Goal: Task Accomplishment & Management: Use online tool/utility

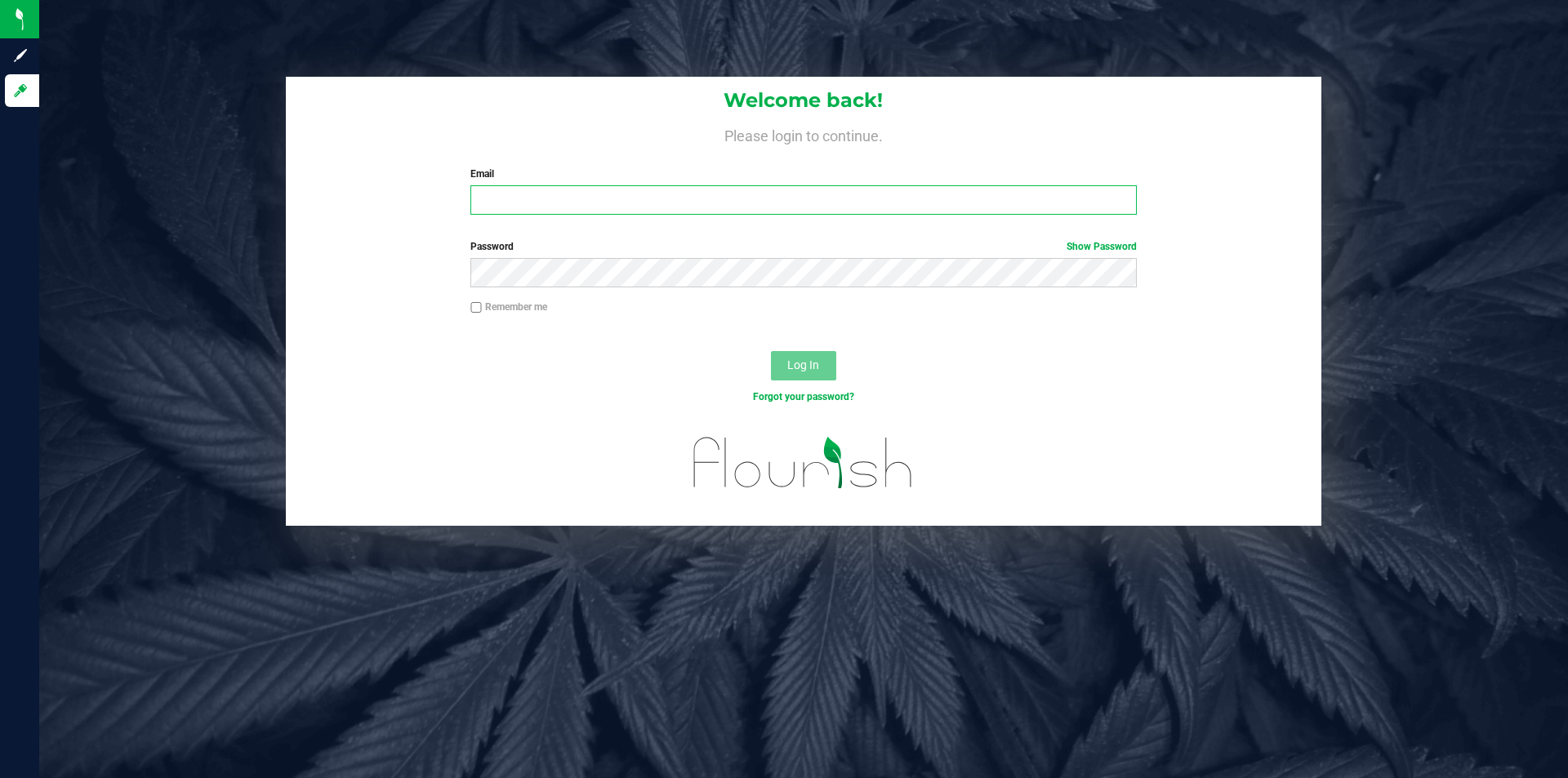
click at [677, 200] on input "Email" at bounding box center [803, 200] width 665 height 29
type input "[EMAIL_ADDRESS][DOMAIN_NAME]"
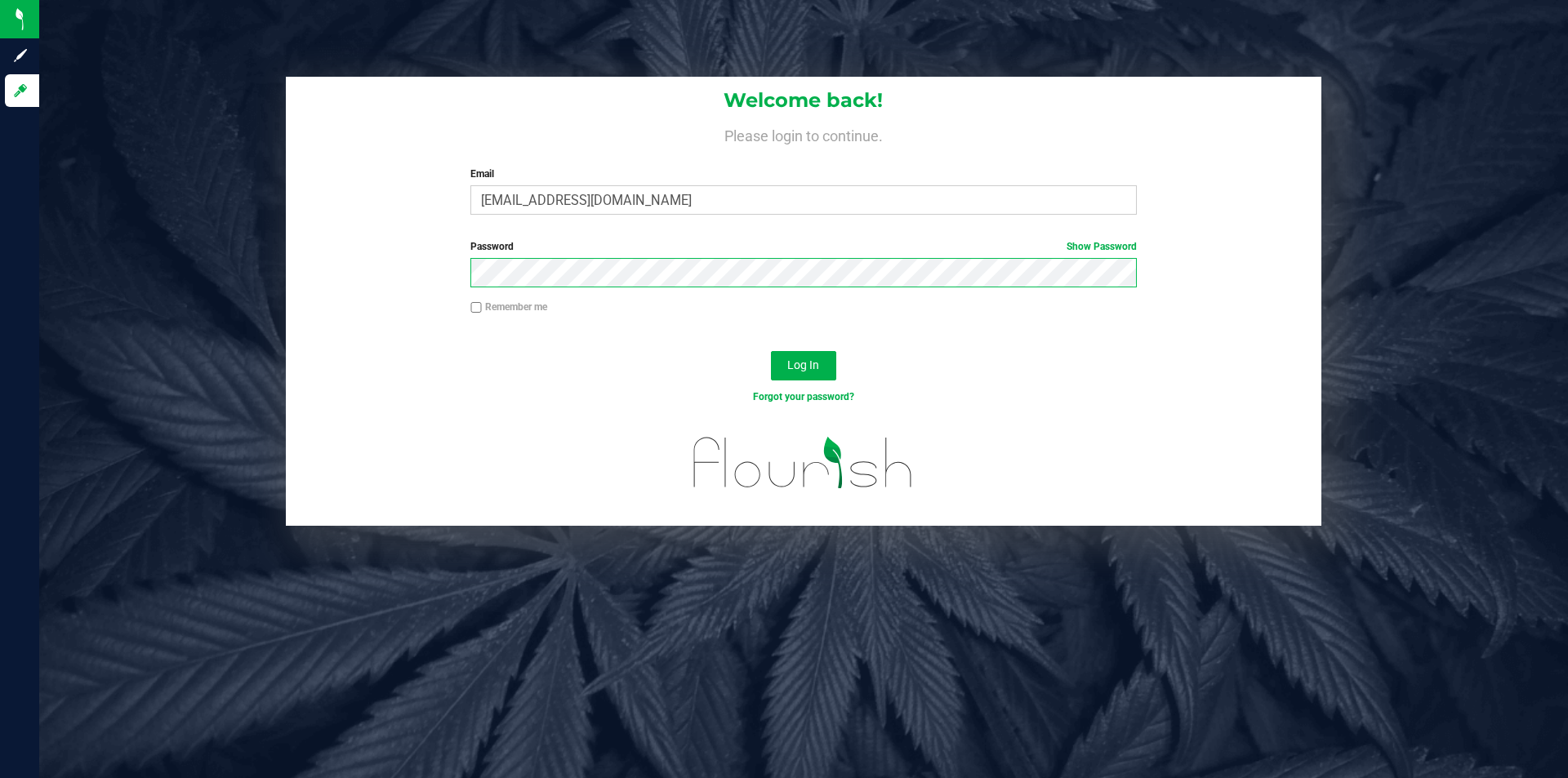
click at [771, 351] on button "Log In" at bounding box center [803, 365] width 66 height 29
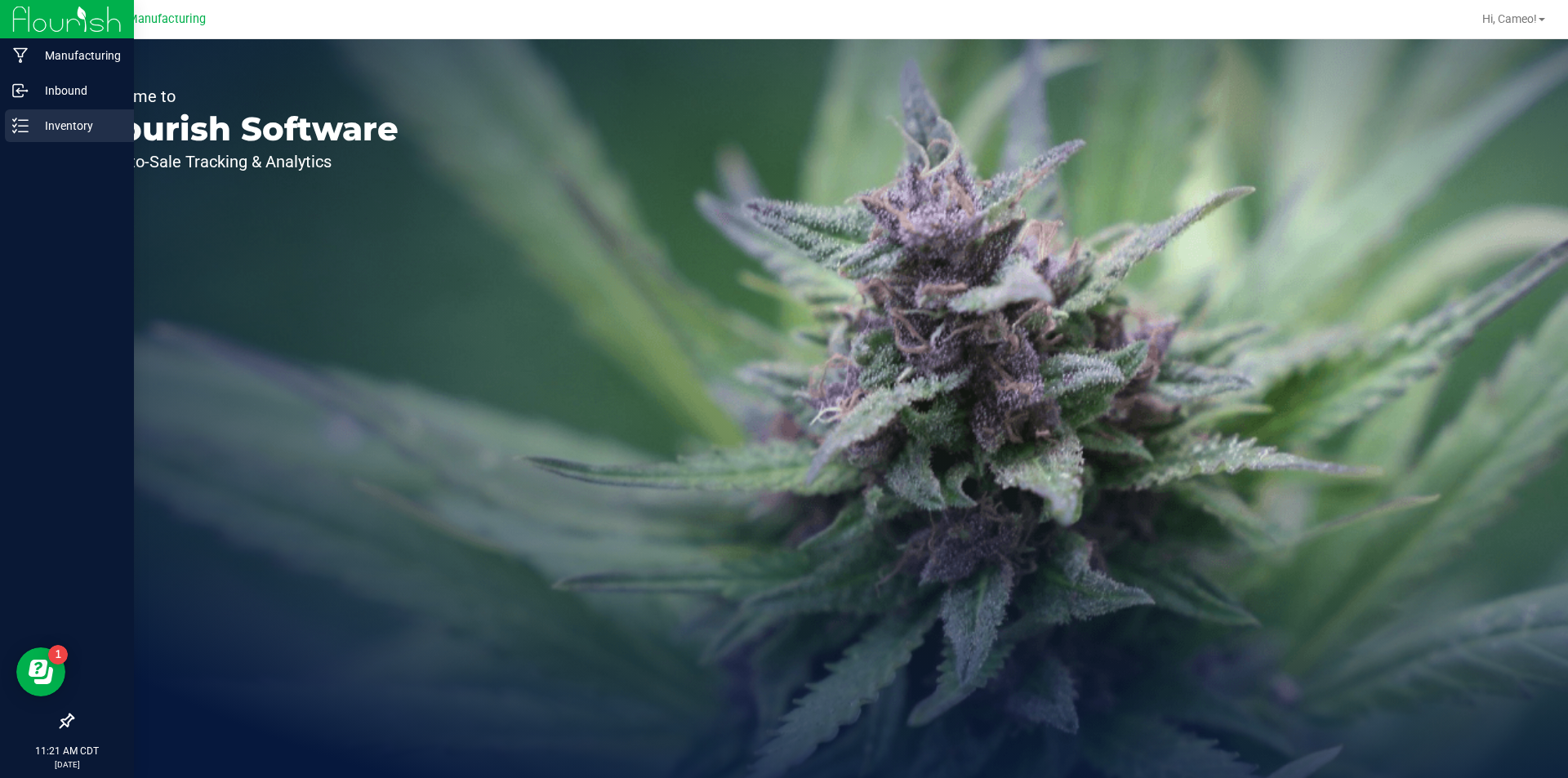
click at [22, 129] on icon at bounding box center [20, 125] width 16 height 16
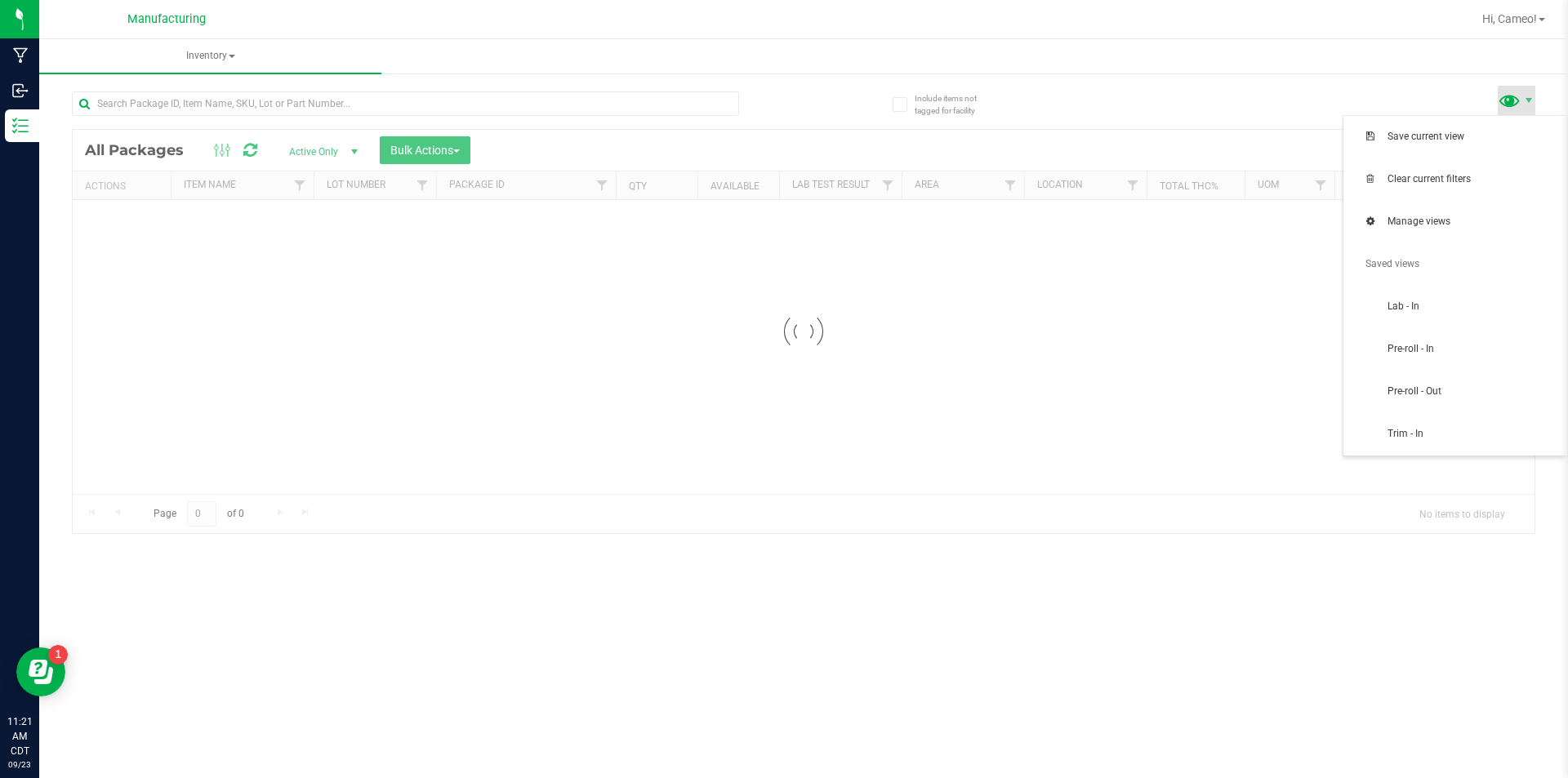
click at [1508, 101] on span at bounding box center [1509, 99] width 23 height 23
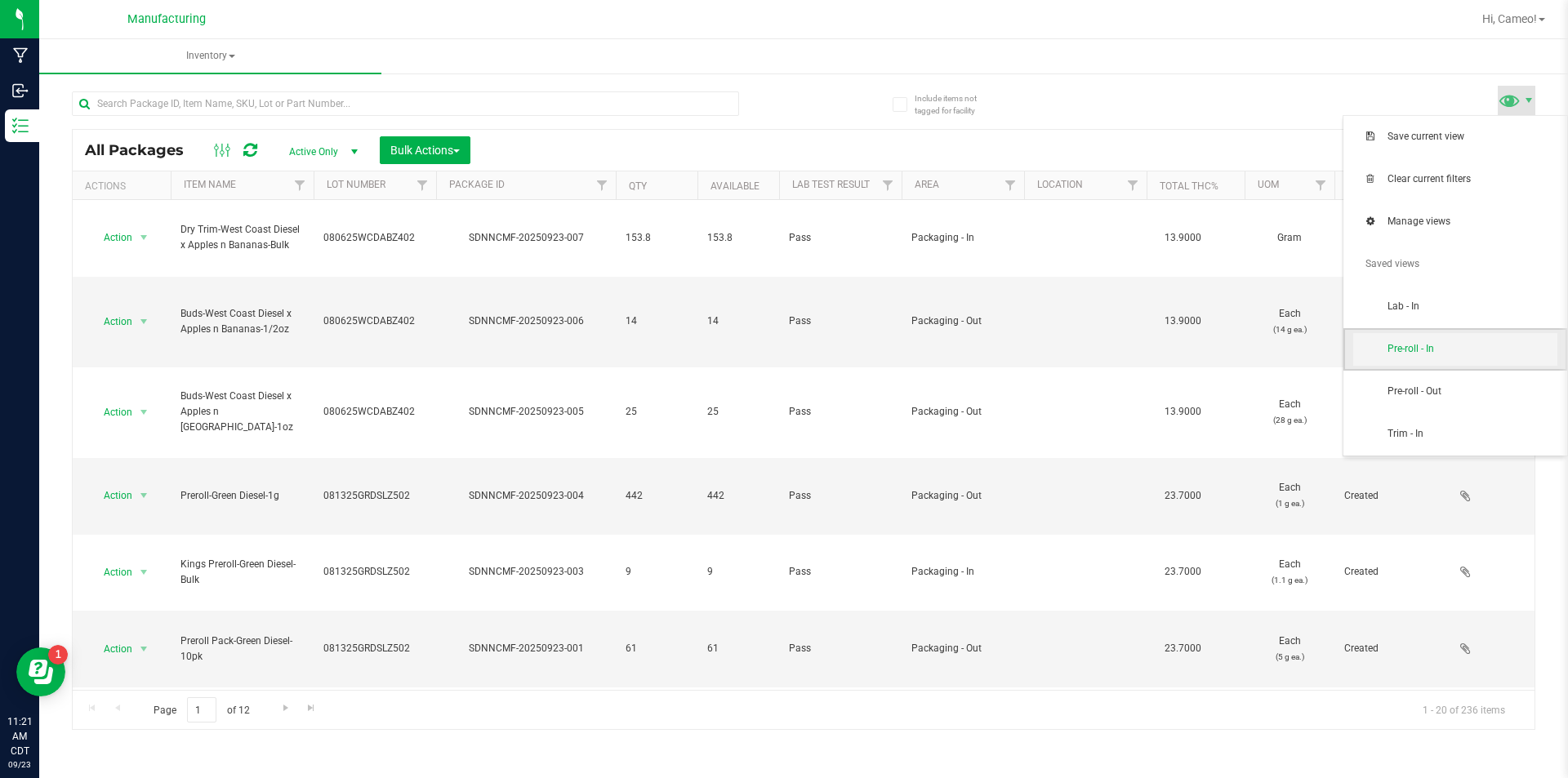
click at [1446, 356] on span "Pre-roll - In" at bounding box center [1472, 349] width 170 height 14
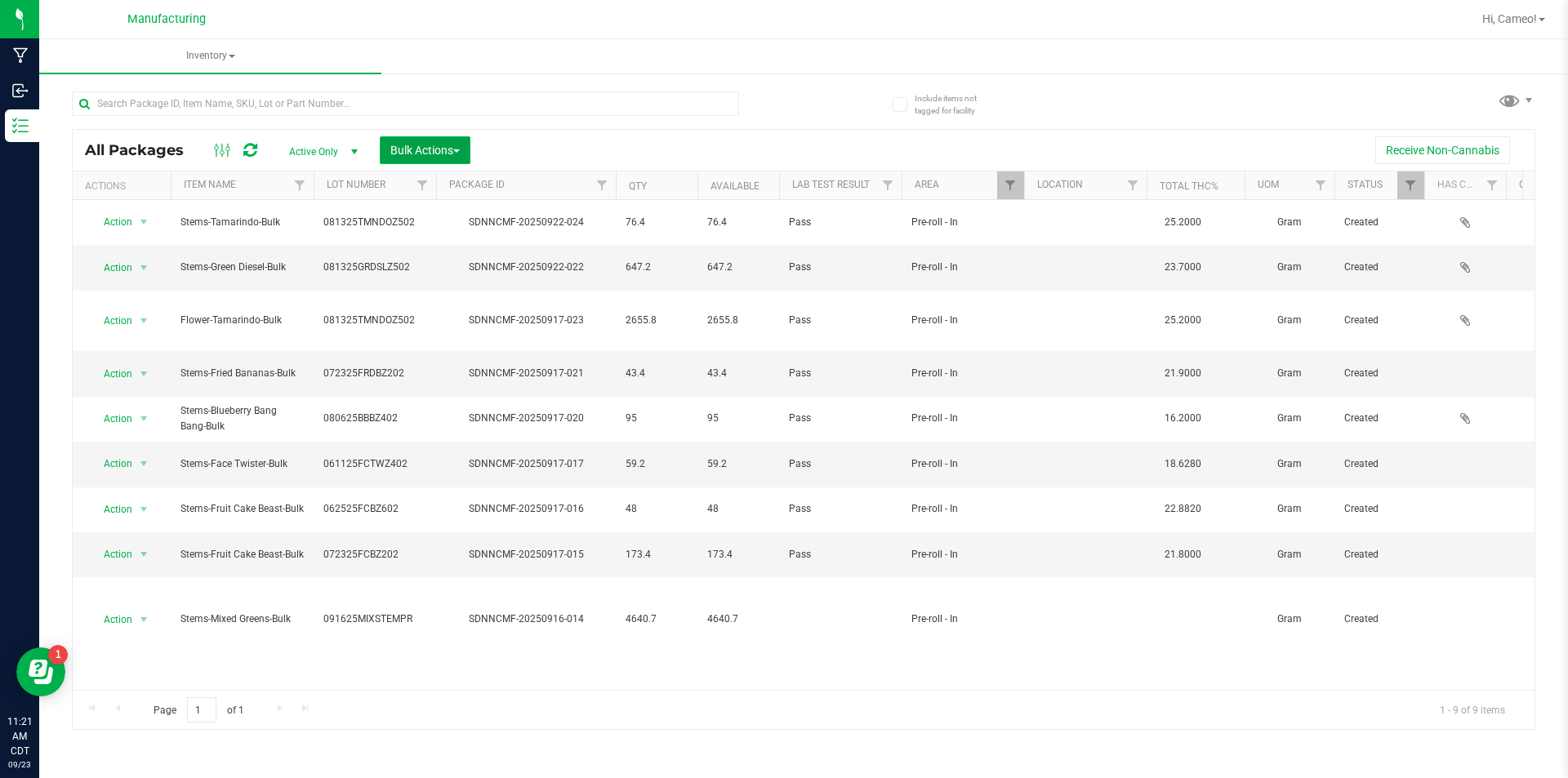
click at [447, 148] on span "Bulk Actions" at bounding box center [425, 150] width 70 height 13
click at [435, 184] on span "Add to manufacturing run" at bounding box center [451, 186] width 123 height 13
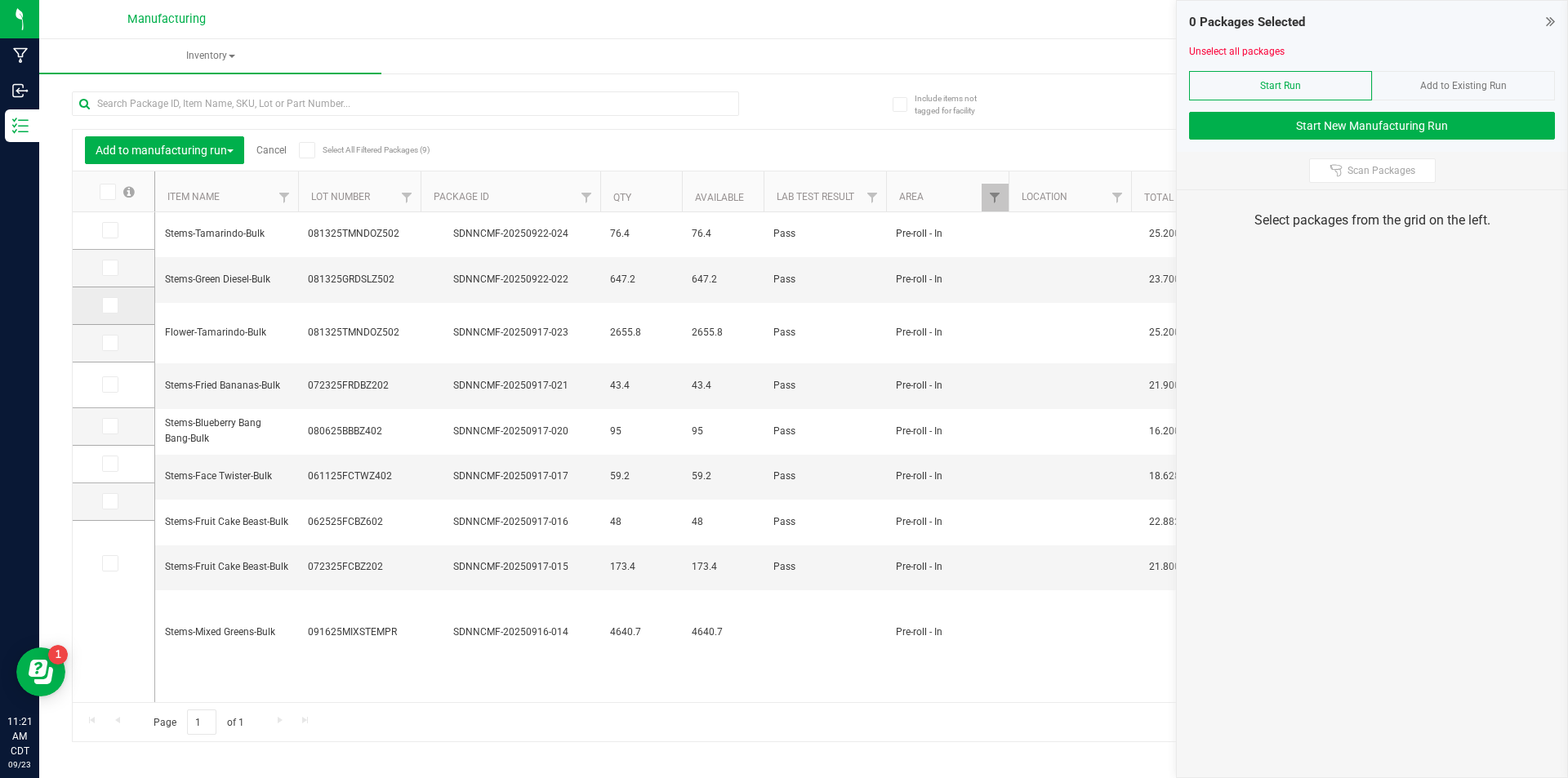
click at [103, 309] on span at bounding box center [109, 305] width 16 height 16
click at [0, 0] on input "checkbox" at bounding box center [0, 0] width 0 height 0
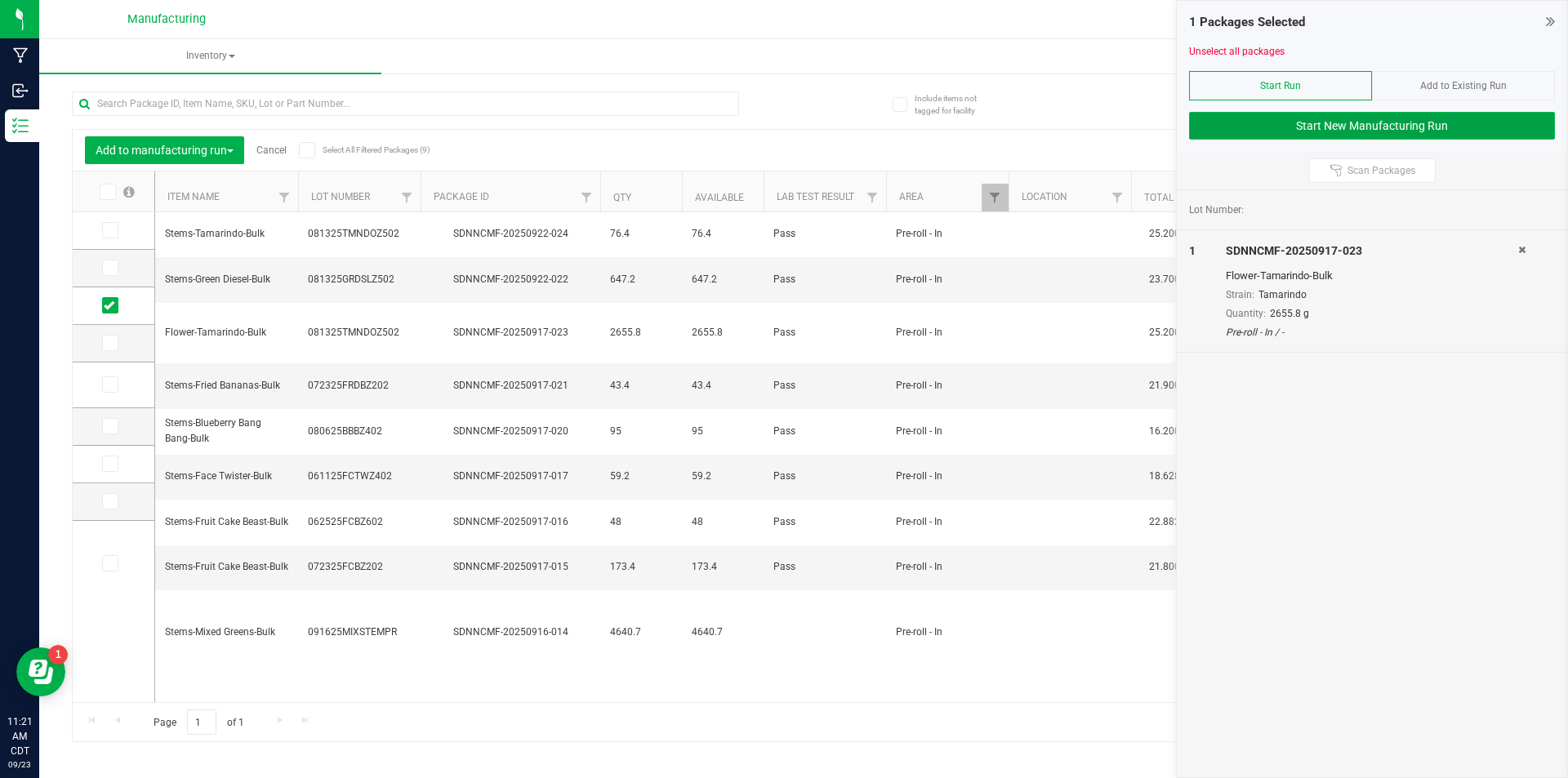
click at [1484, 114] on button "Start New Manufacturing Run" at bounding box center [1371, 126] width 365 height 28
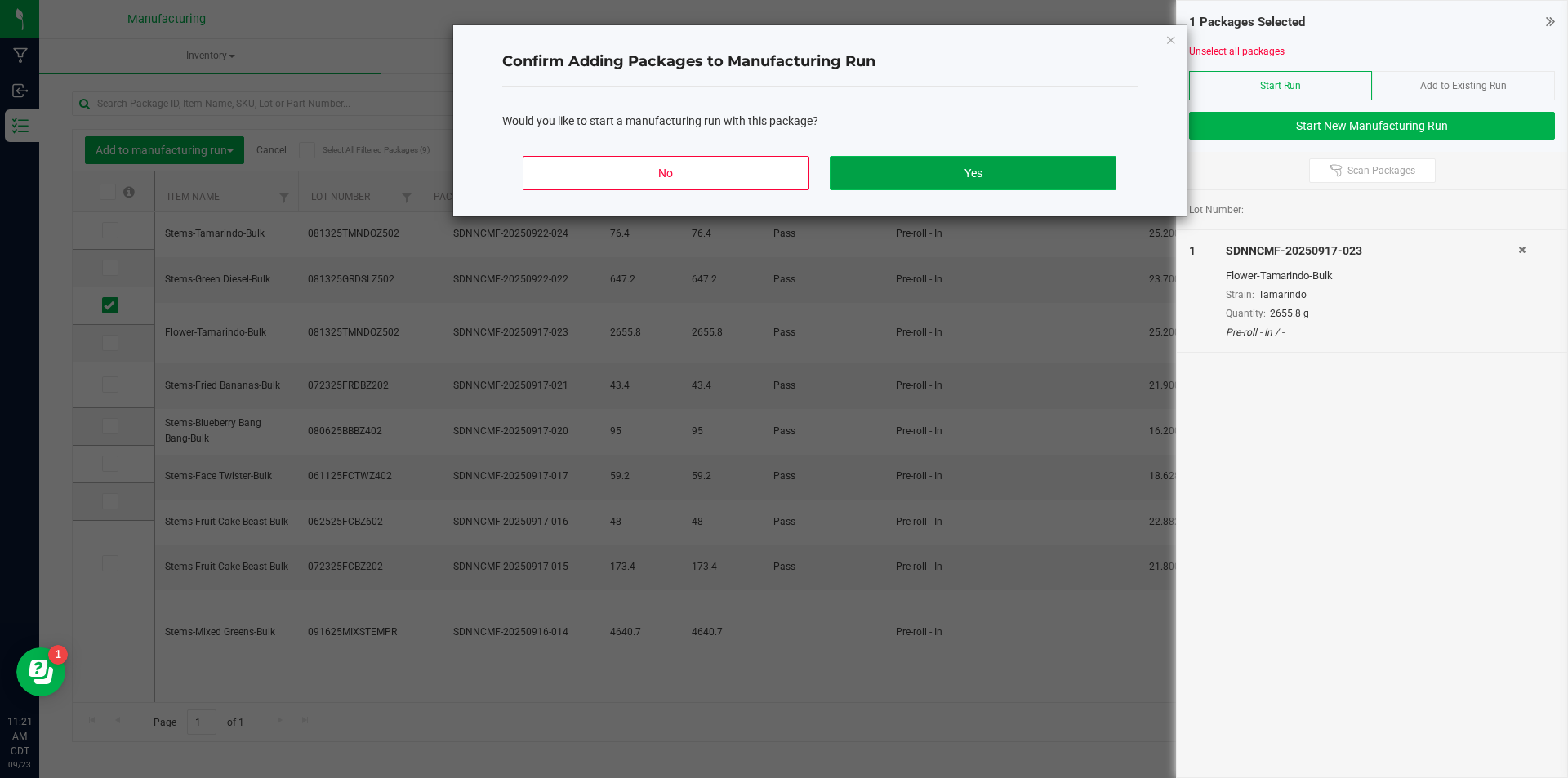
click at [1018, 172] on button "Yes" at bounding box center [973, 173] width 286 height 34
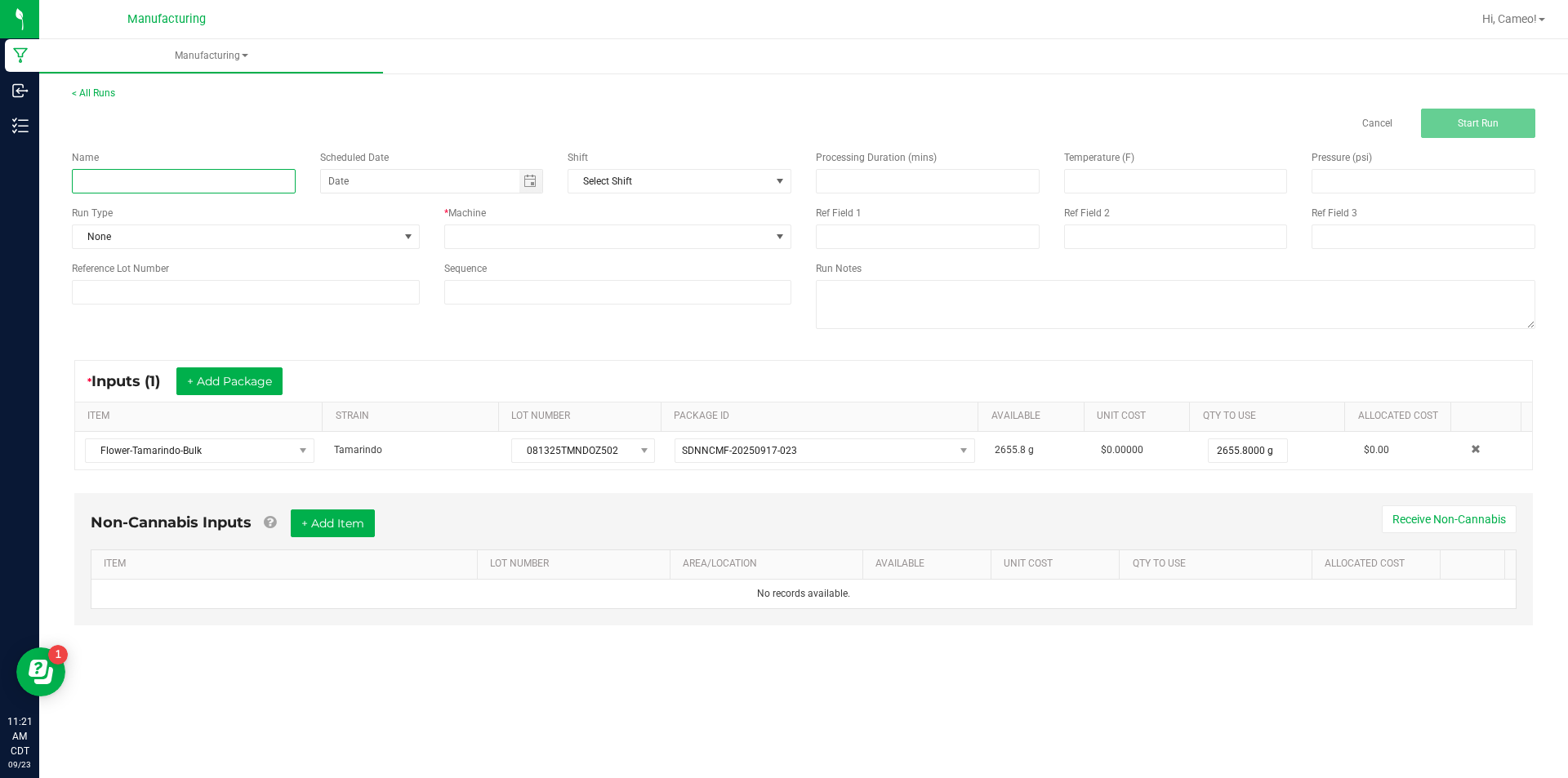
click at [256, 171] on input at bounding box center [184, 181] width 224 height 24
click at [533, 183] on span "Toggle calendar" at bounding box center [529, 181] width 13 height 13
type input "092325 - Tamarindo"
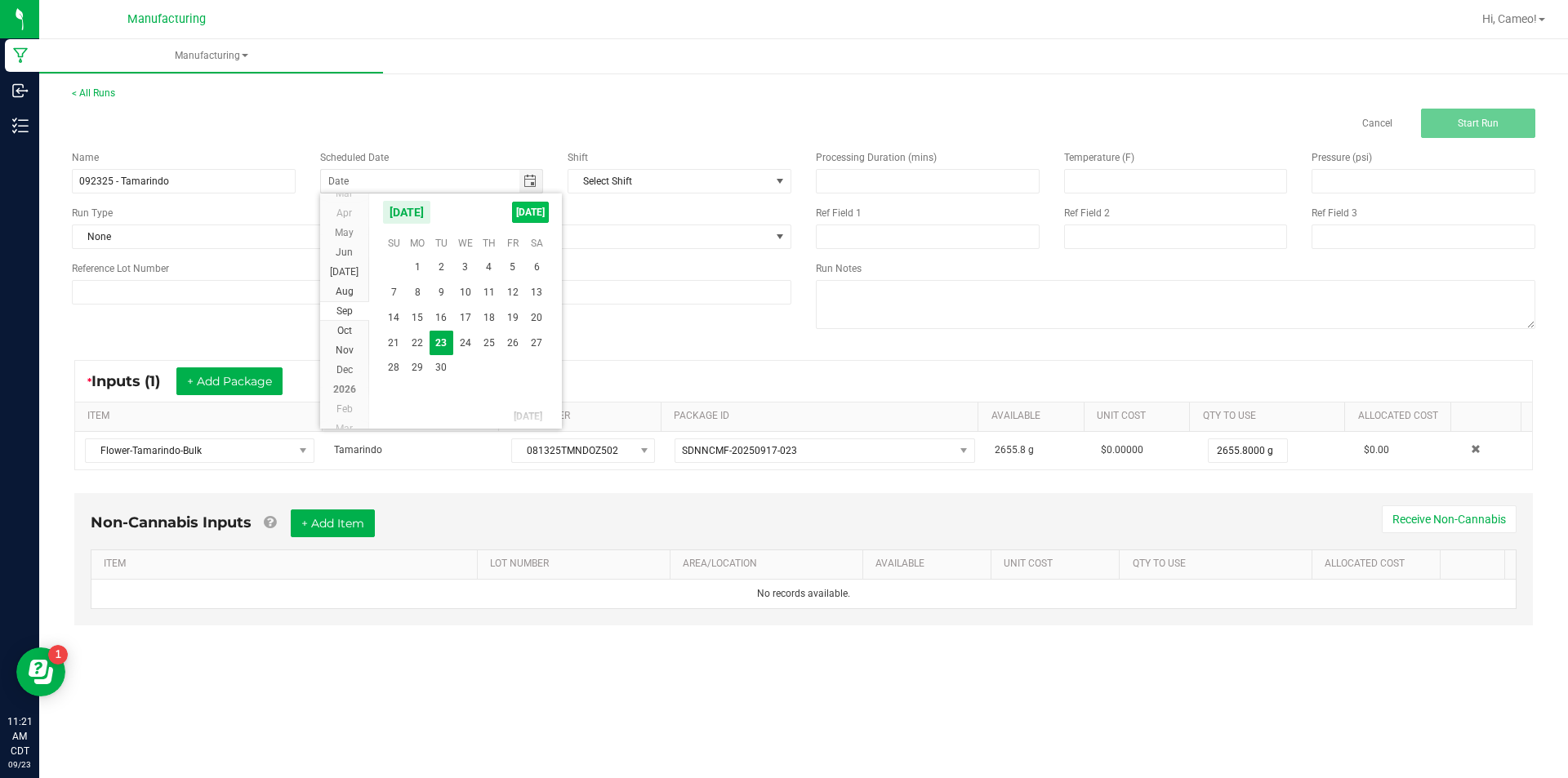
click at [520, 211] on span "[DATE]" at bounding box center [530, 212] width 37 height 22
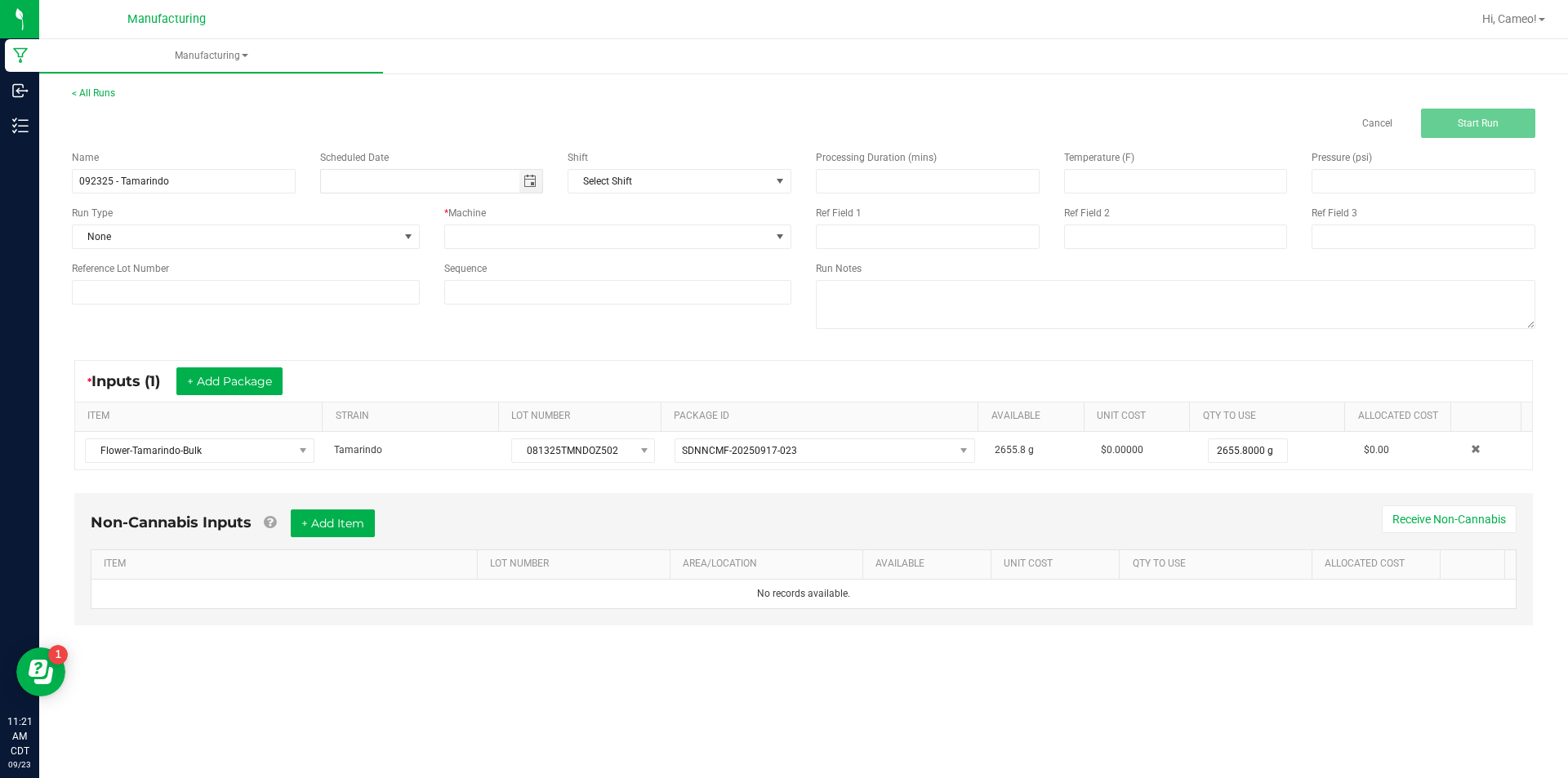
type input "[DATE]"
click at [523, 238] on span at bounding box center [608, 236] width 326 height 23
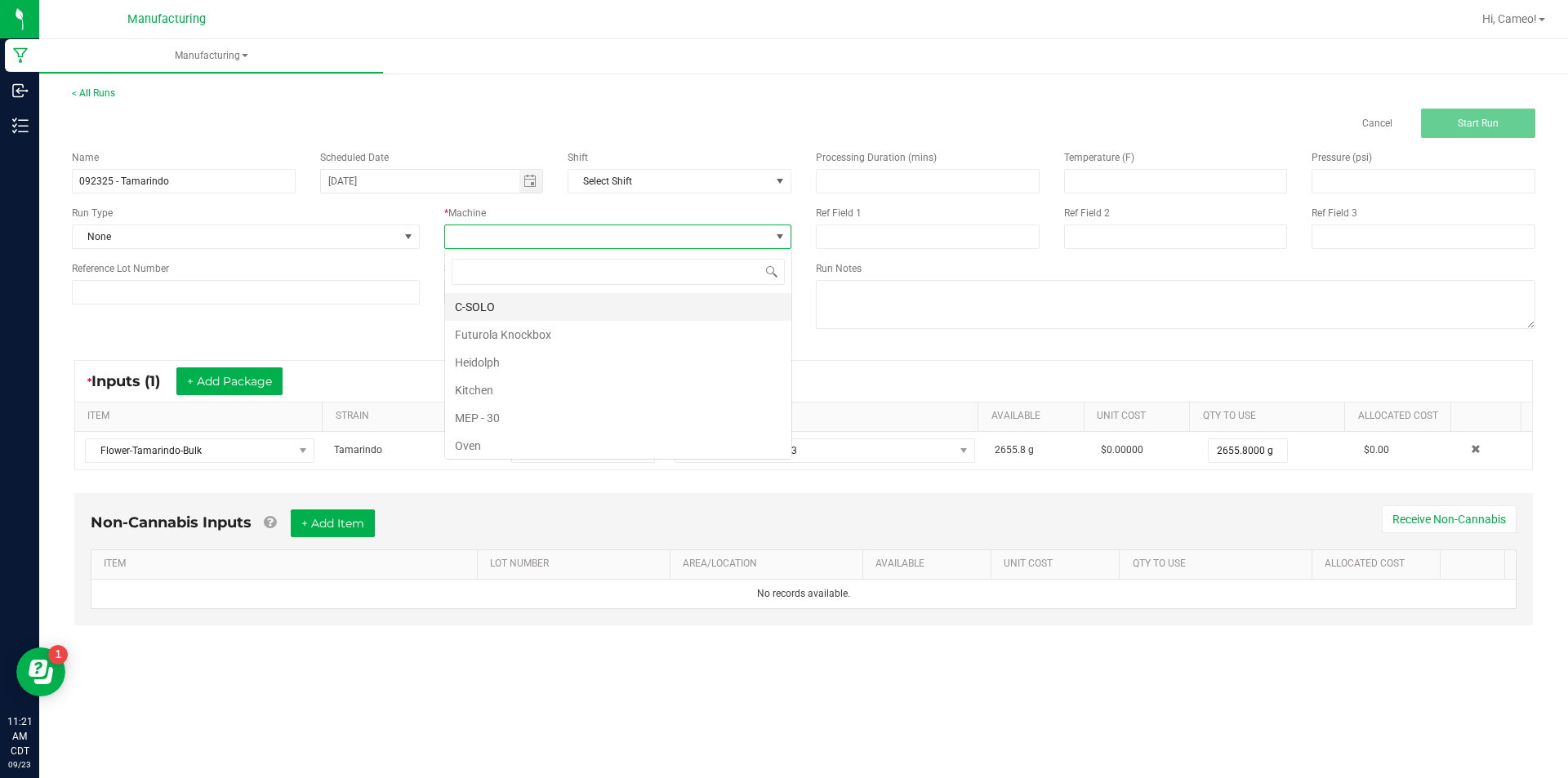
scroll to position [24, 347]
click at [490, 334] on li "Futurola Knockbox" at bounding box center [618, 334] width 347 height 28
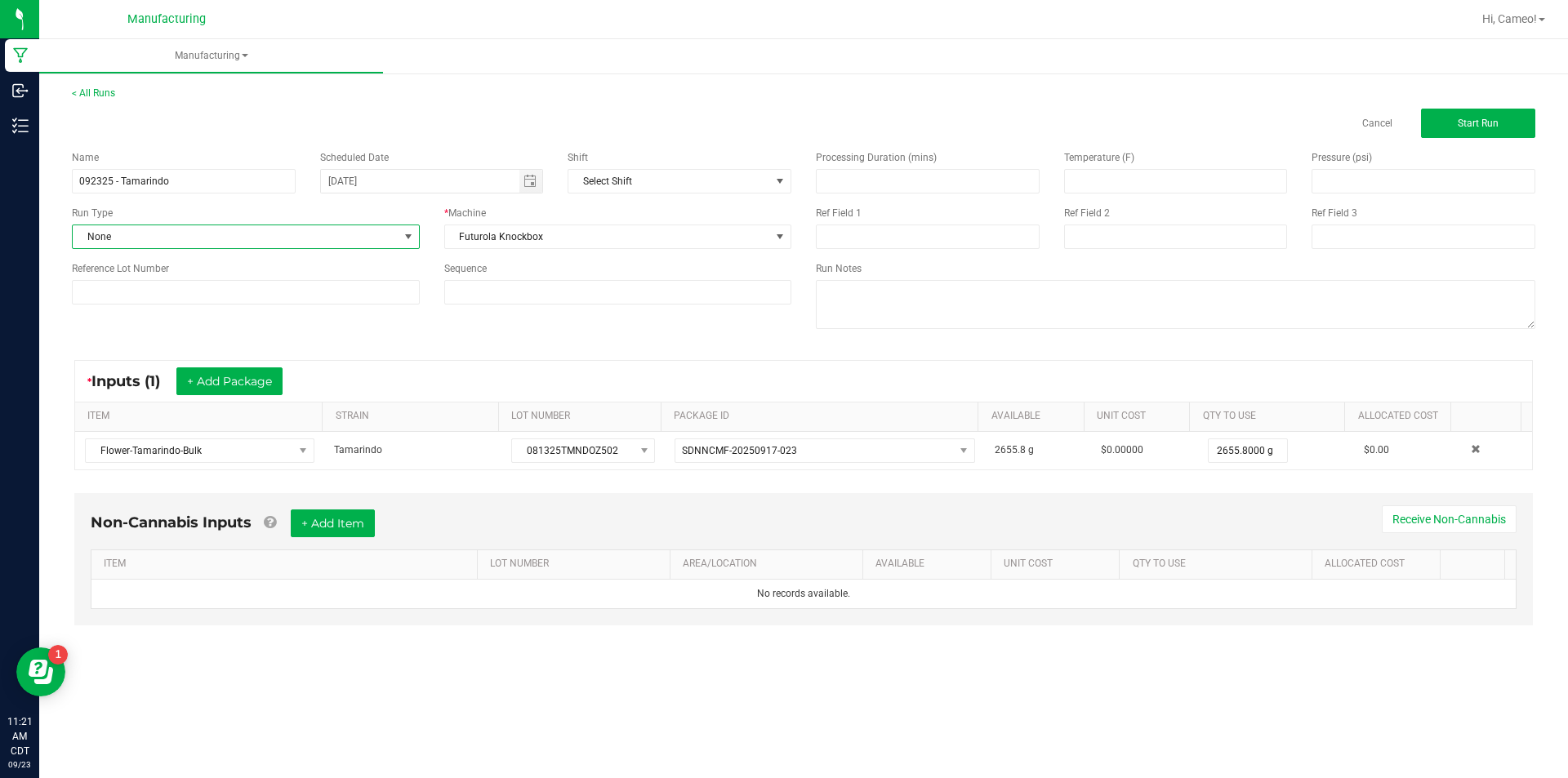
click at [379, 233] on span "None" at bounding box center [235, 236] width 326 height 23
click at [177, 442] on li "Pre-roll" at bounding box center [246, 444] width 347 height 24
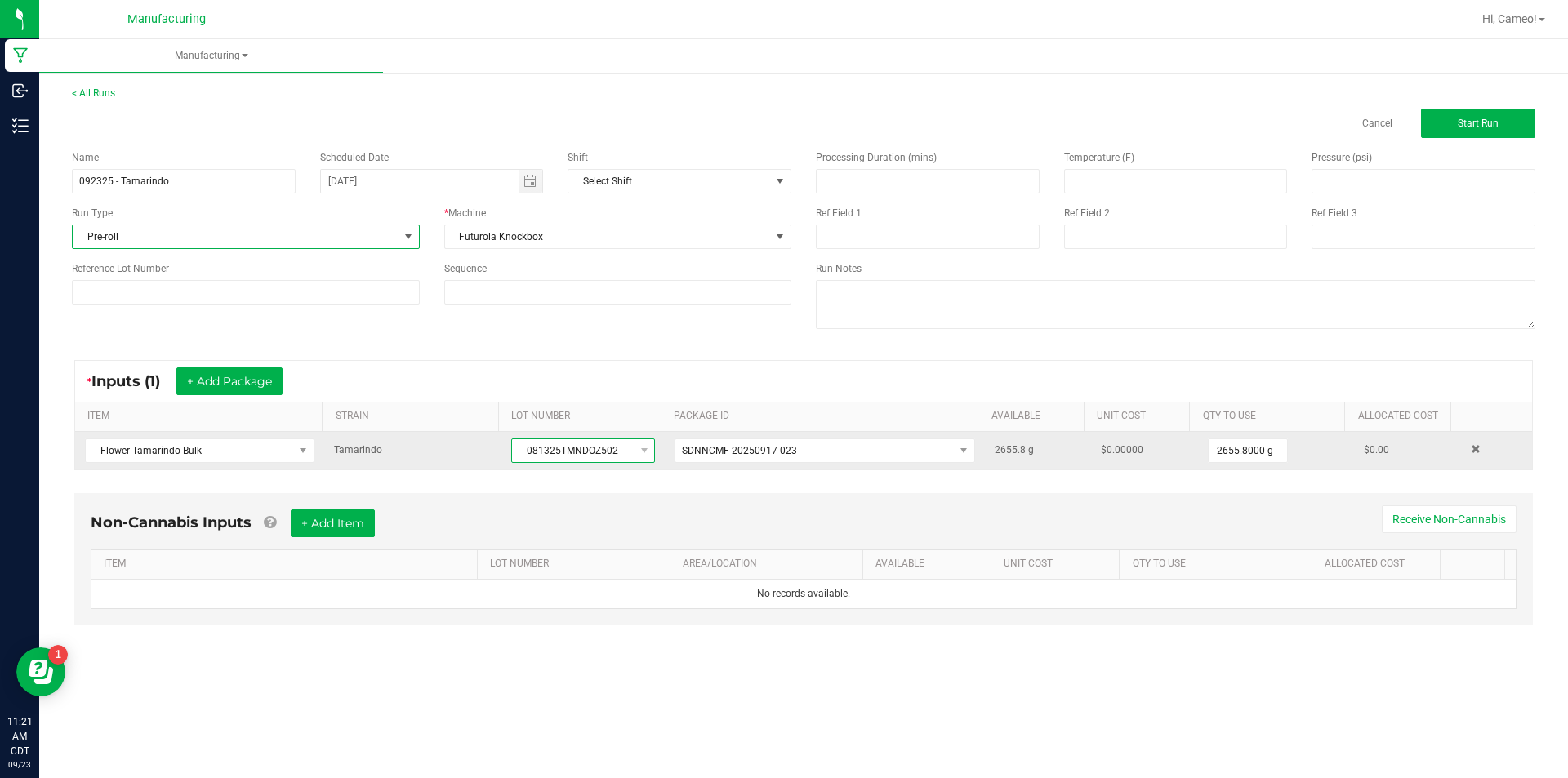
click at [581, 447] on span "081325TMNDOZ502" at bounding box center [572, 451] width 122 height 23
copy span "081325TMNDOZ502"
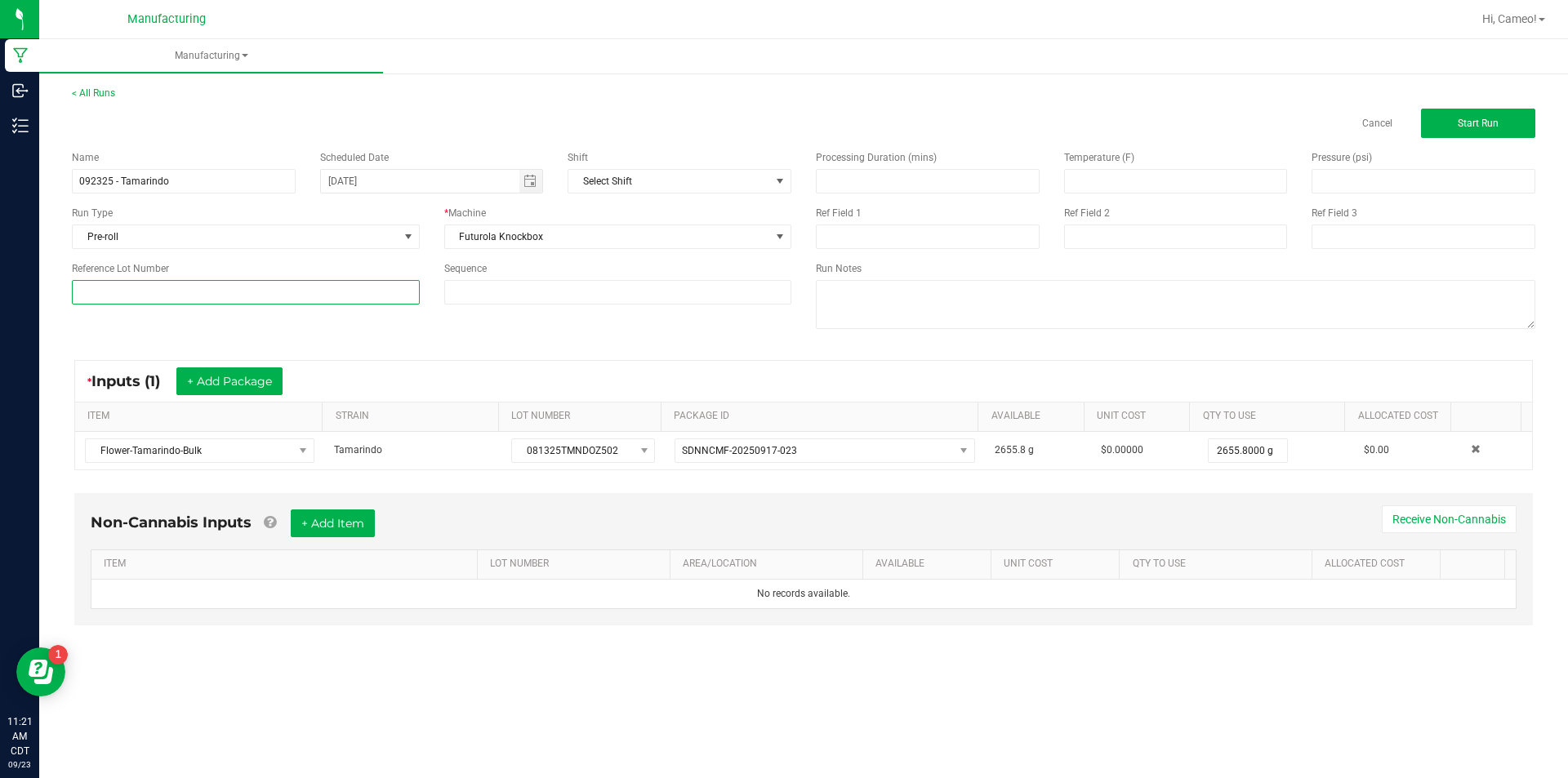
click at [256, 285] on input at bounding box center [246, 292] width 348 height 24
paste input "081325TMNDOZ502"
type input "081325TMNDOZ502"
click at [1492, 139] on div "Processing Duration (mins) Temperature (F) Pressure (psi) Ref Field 1 Ref Field…" at bounding box center [1175, 241] width 744 height 208
click at [1484, 119] on span "Start Run" at bounding box center [1477, 122] width 41 height 11
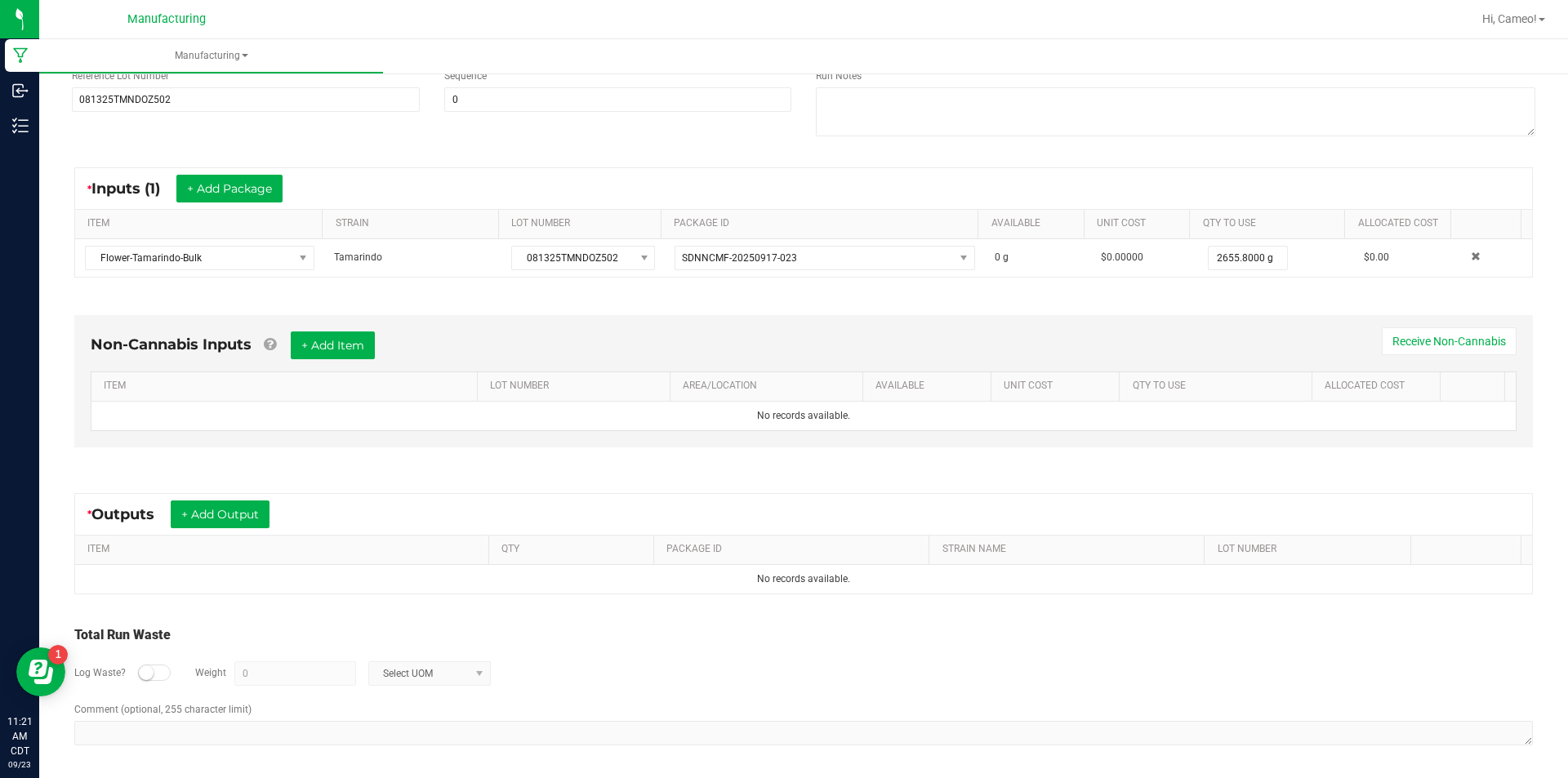
scroll to position [228, 0]
click at [342, 330] on button "+ Add Item" at bounding box center [333, 343] width 84 height 28
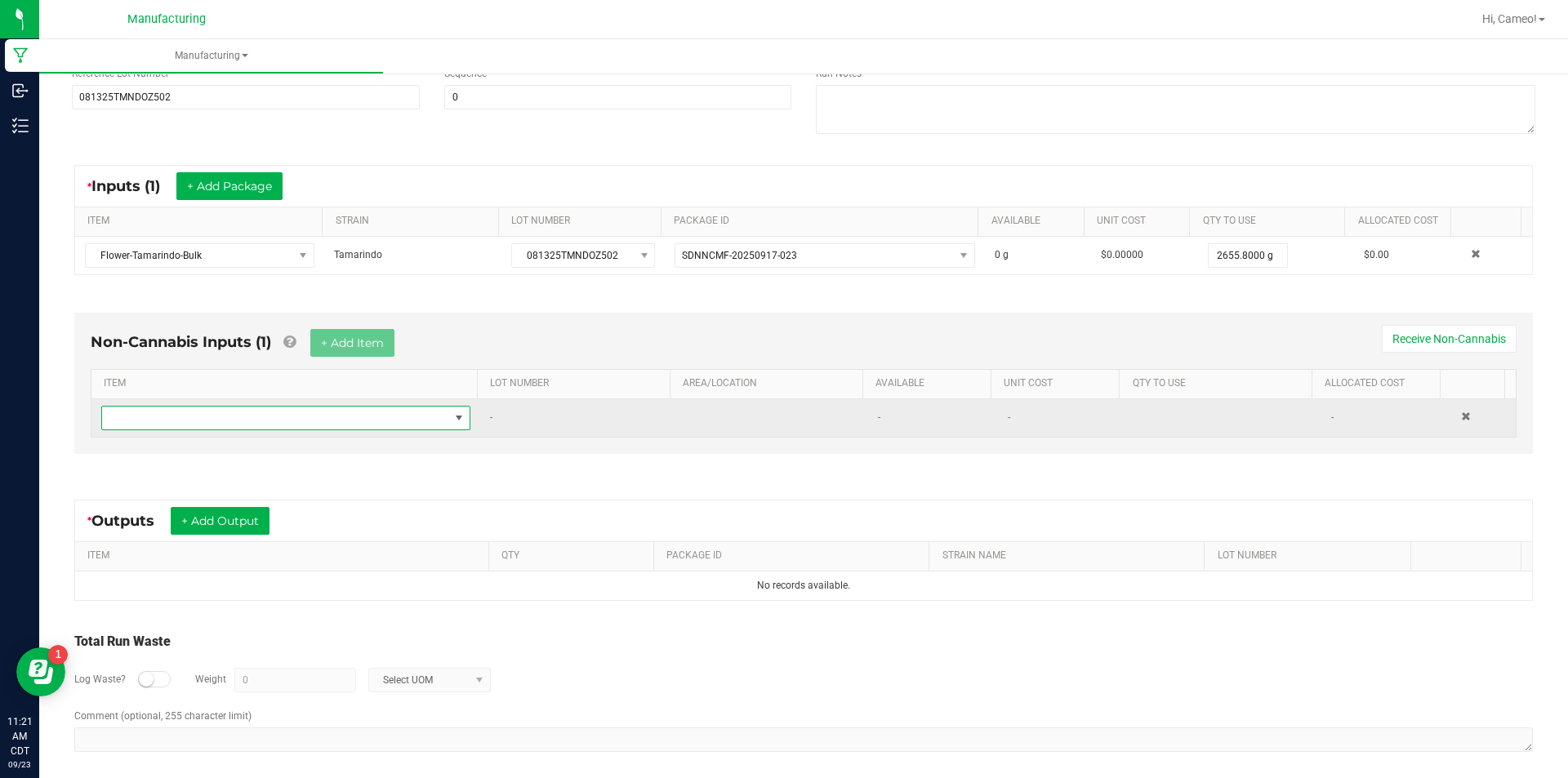
click at [332, 427] on span "NO DATA FOUND" at bounding box center [275, 418] width 347 height 23
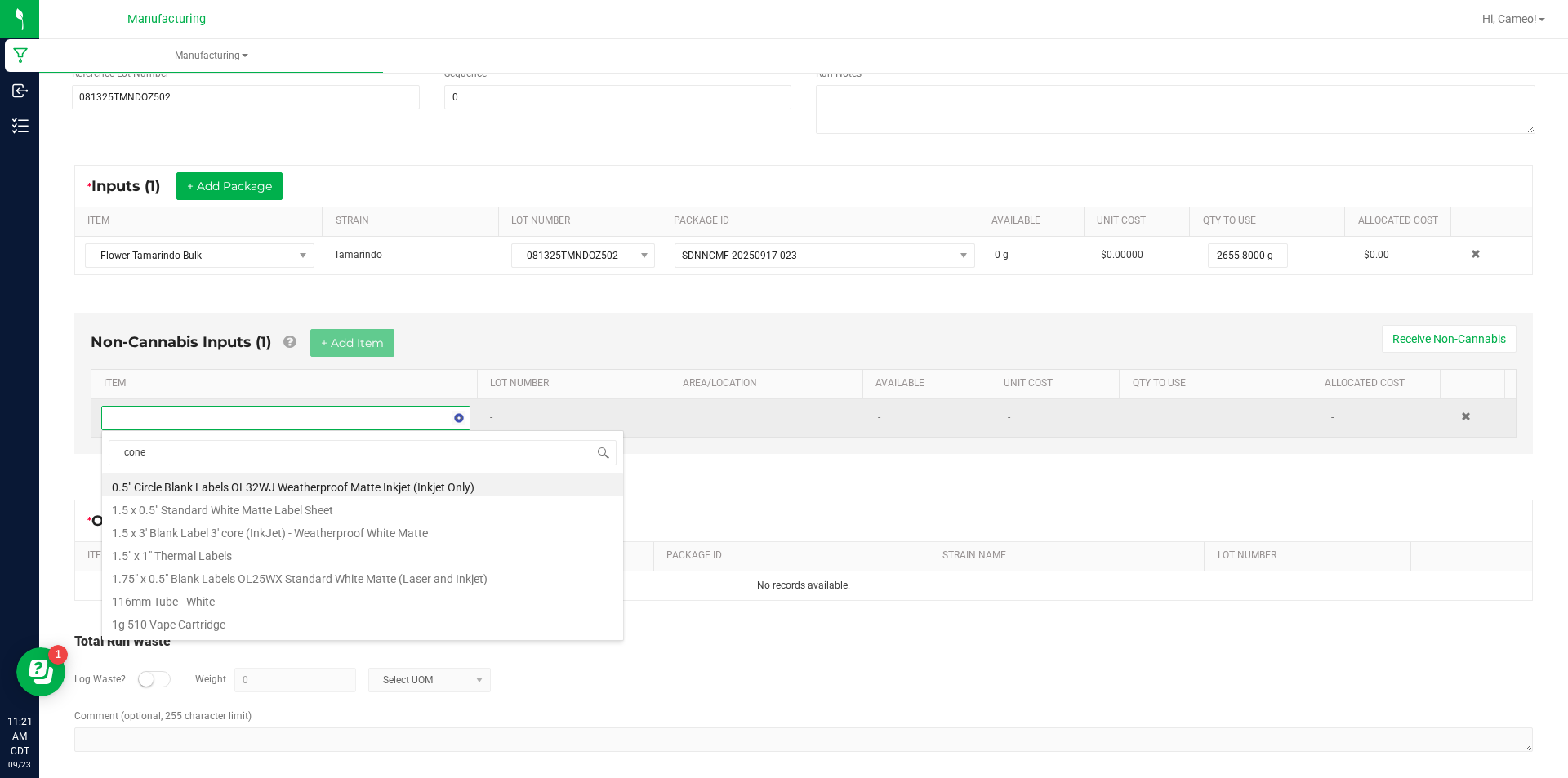
type input "cones"
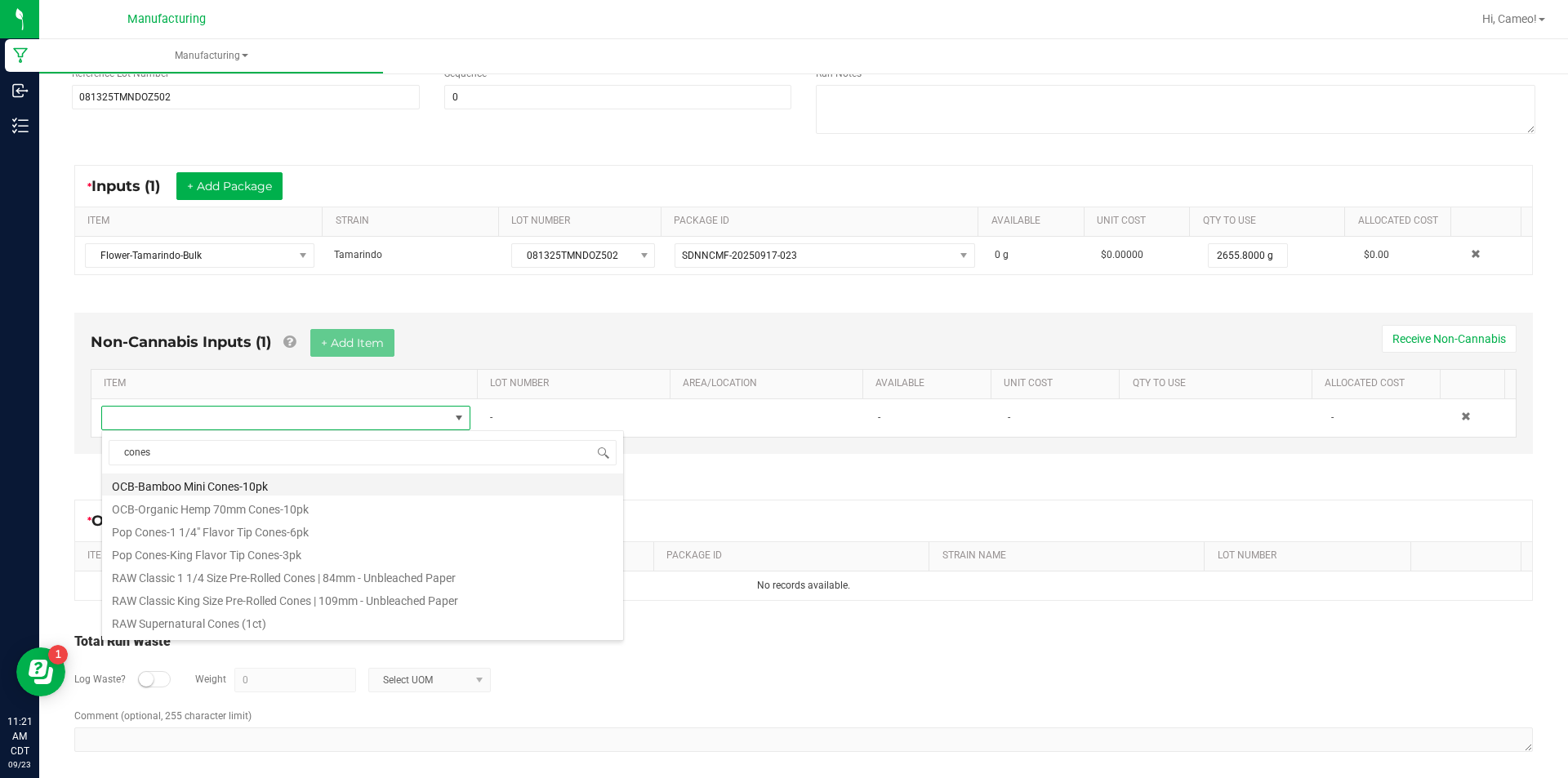
scroll to position [735, 0]
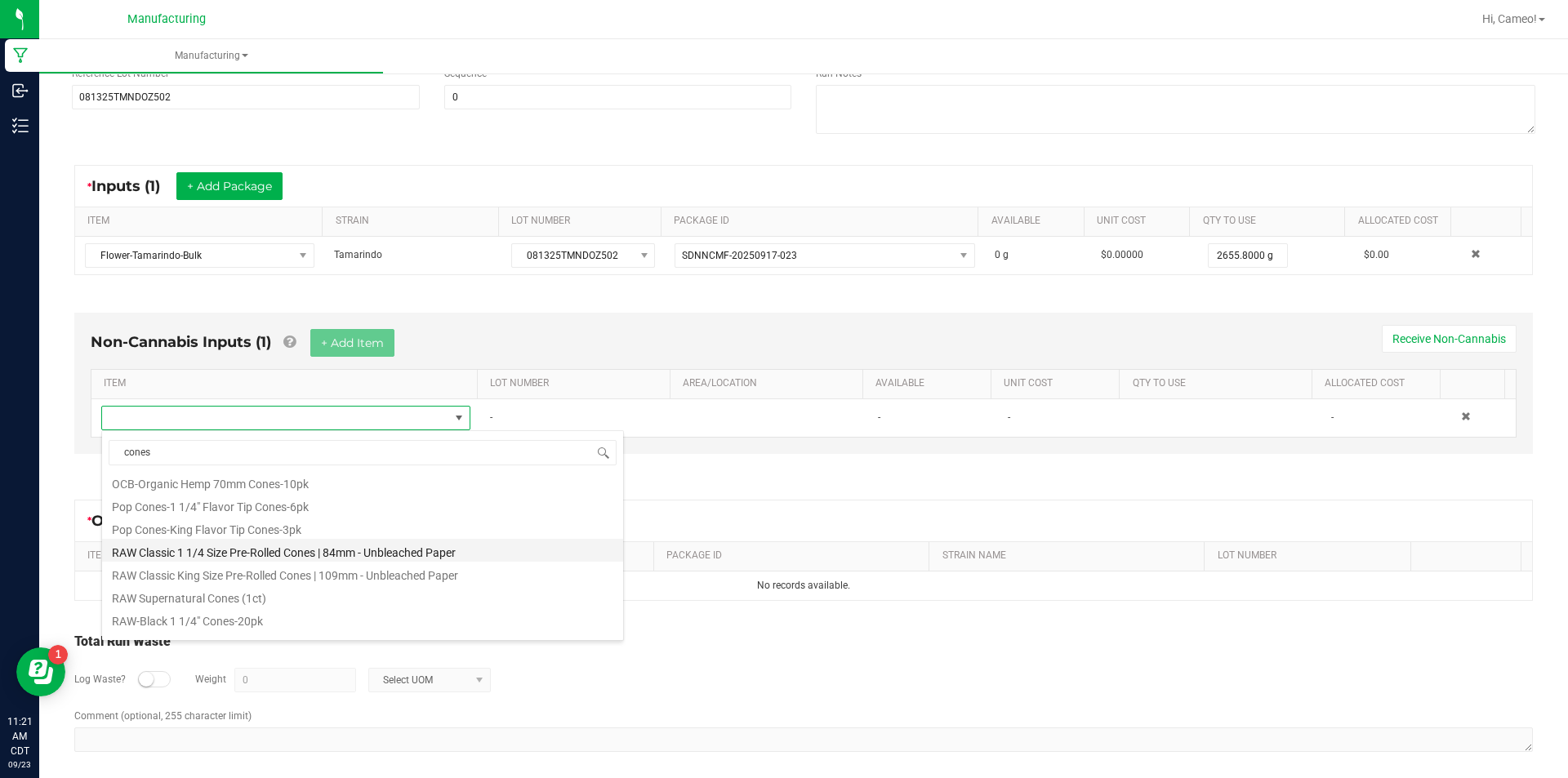
click at [313, 551] on li "RAW Classic 1 1/4 Size Pre-Rolled Cones | 84mm - Unbleached Paper" at bounding box center [362, 550] width 521 height 23
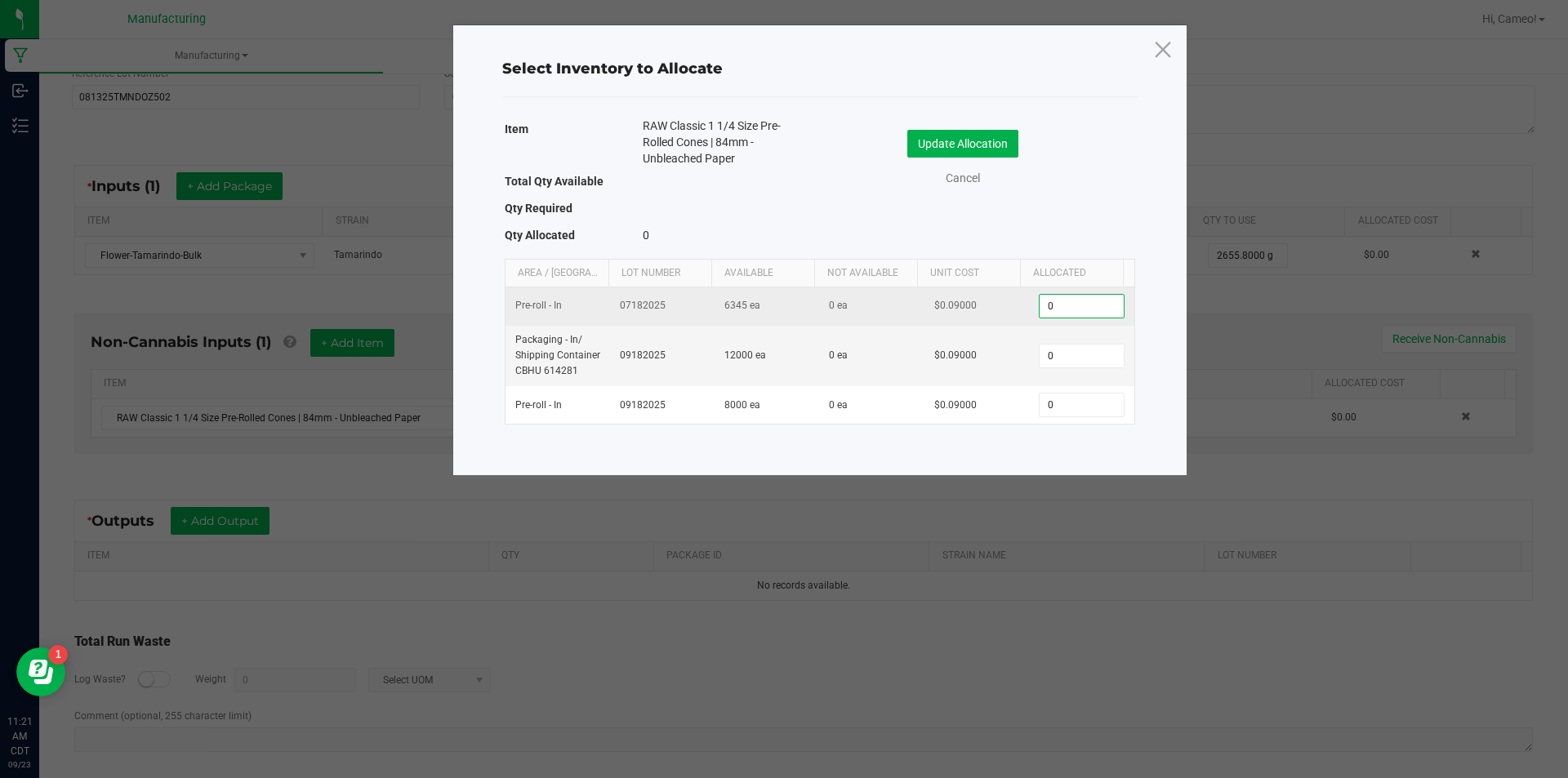
click at [1096, 310] on input "0" at bounding box center [1081, 306] width 84 height 23
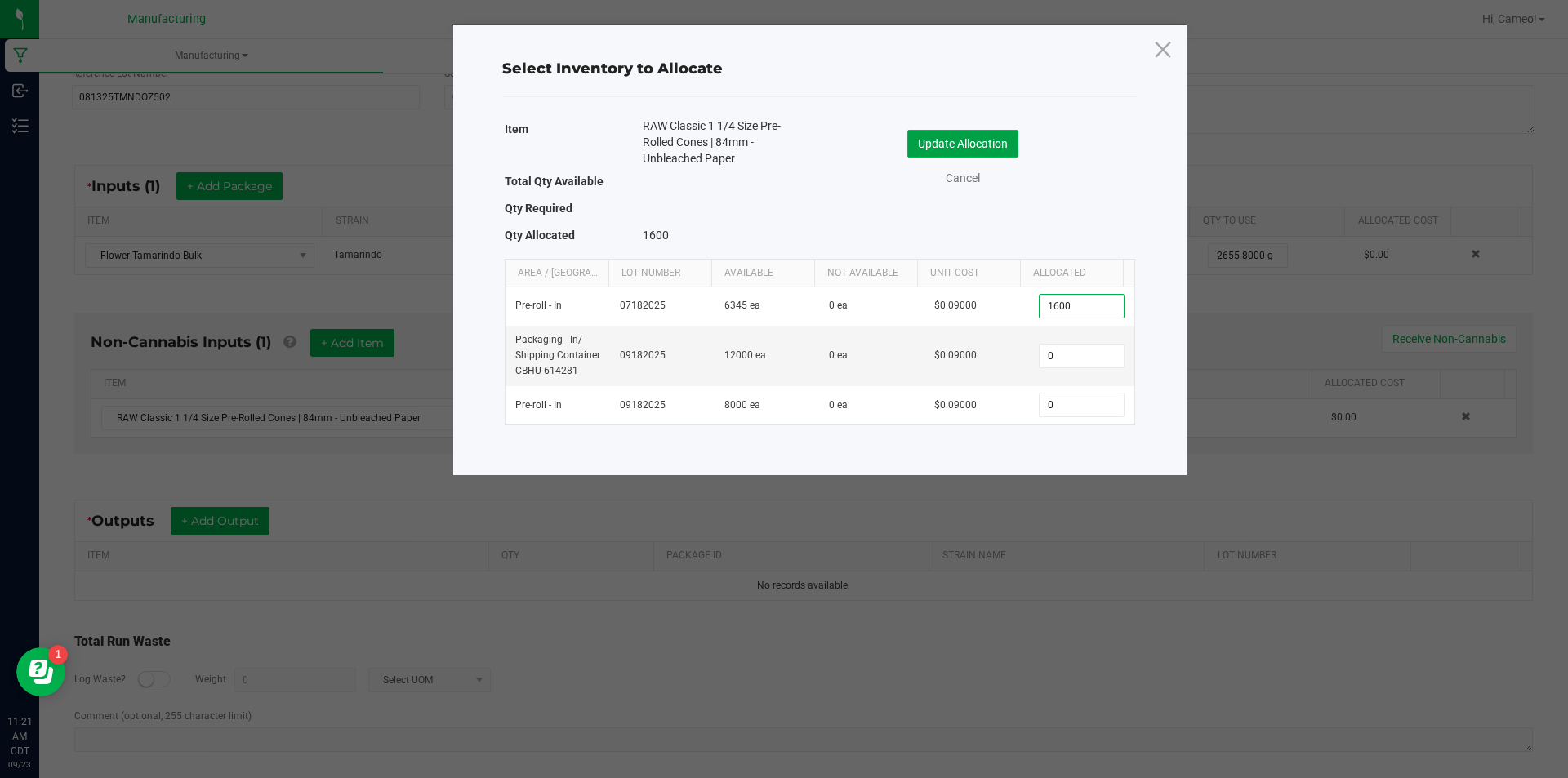
type input "1,600"
click at [983, 147] on button "Update Allocation" at bounding box center [963, 144] width 111 height 28
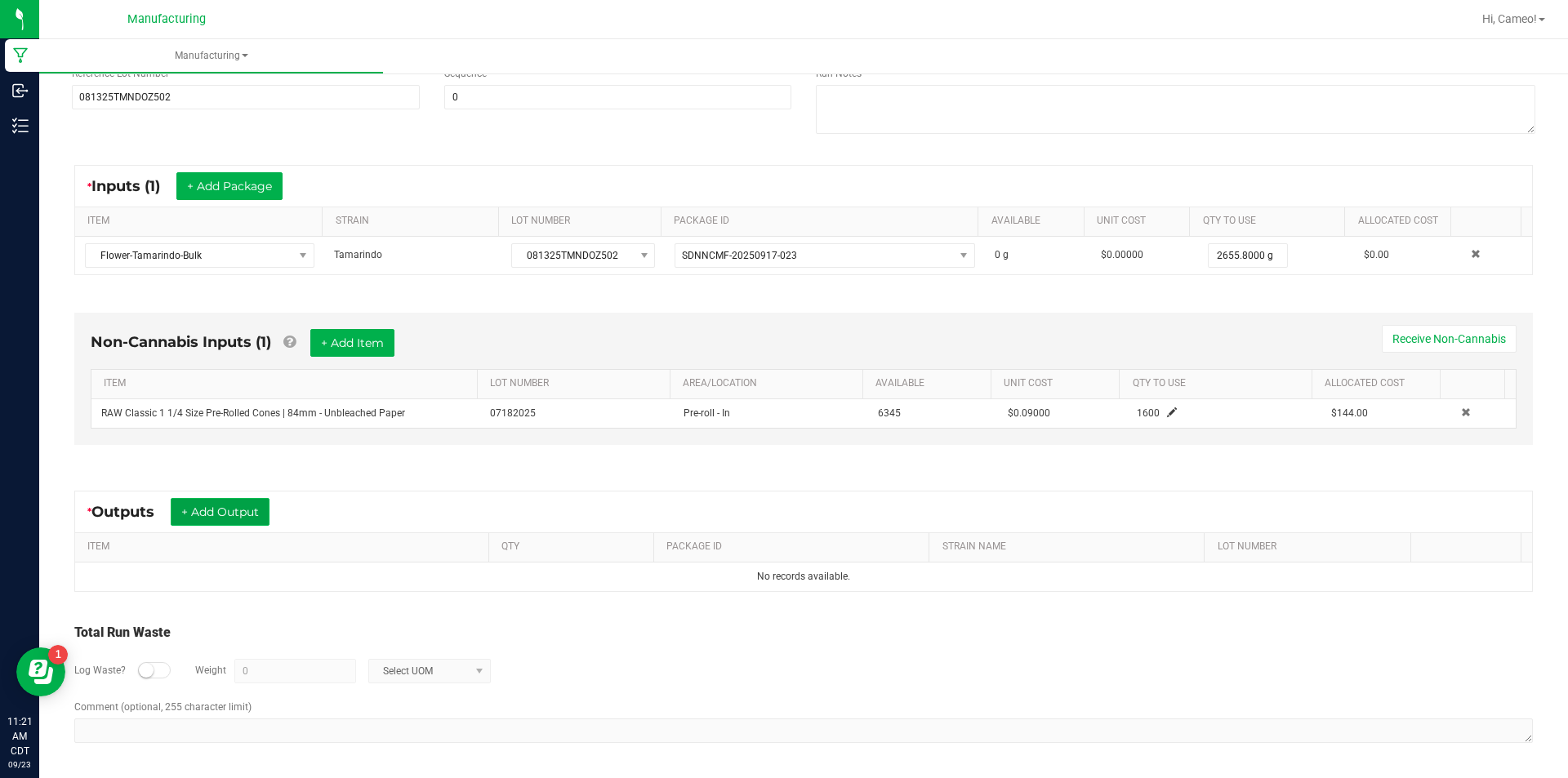
click at [235, 498] on button "+ Add Output" at bounding box center [220, 512] width 99 height 28
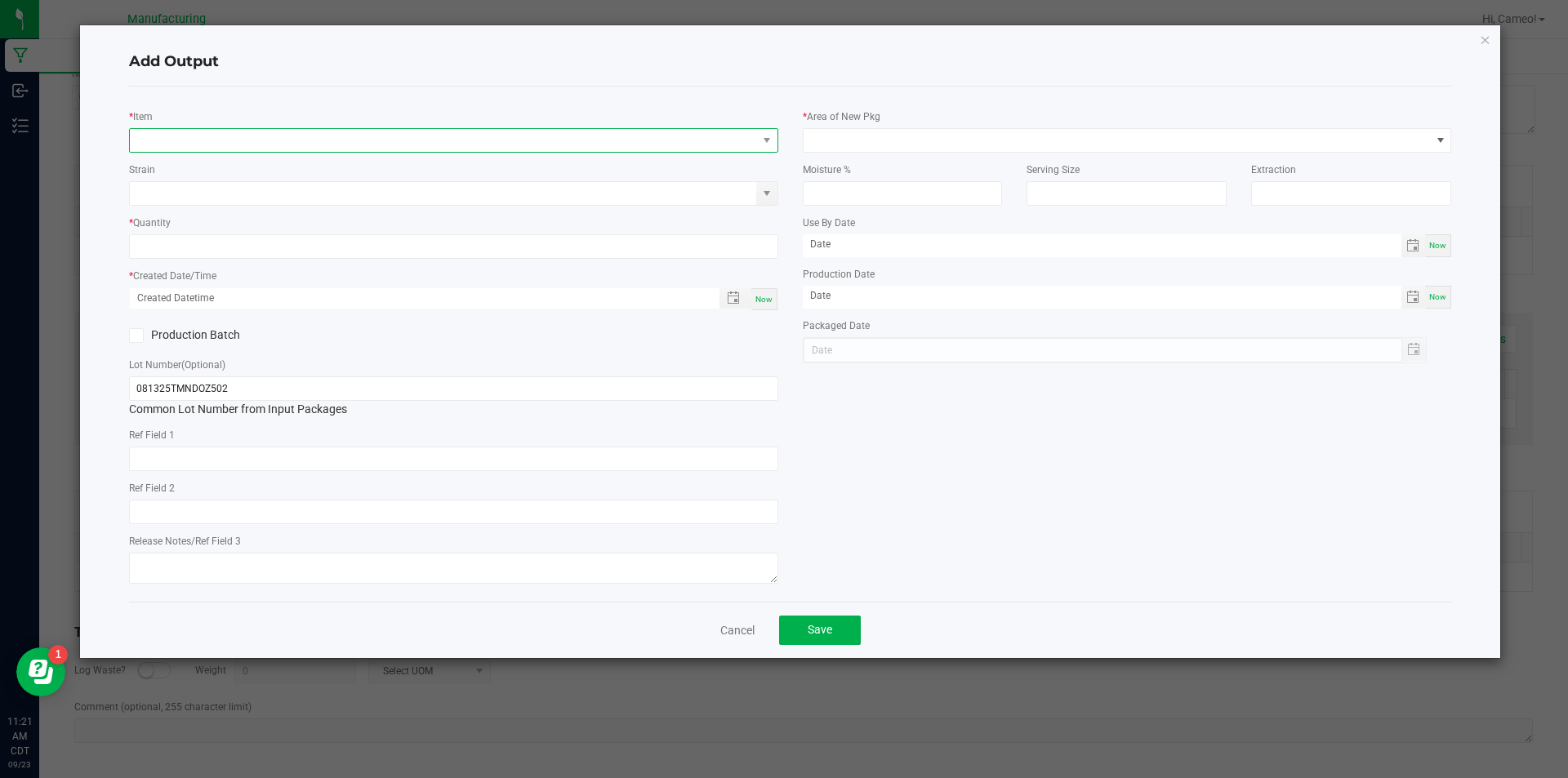
click at [459, 146] on span "NO DATA FOUND" at bounding box center [444, 140] width 628 height 23
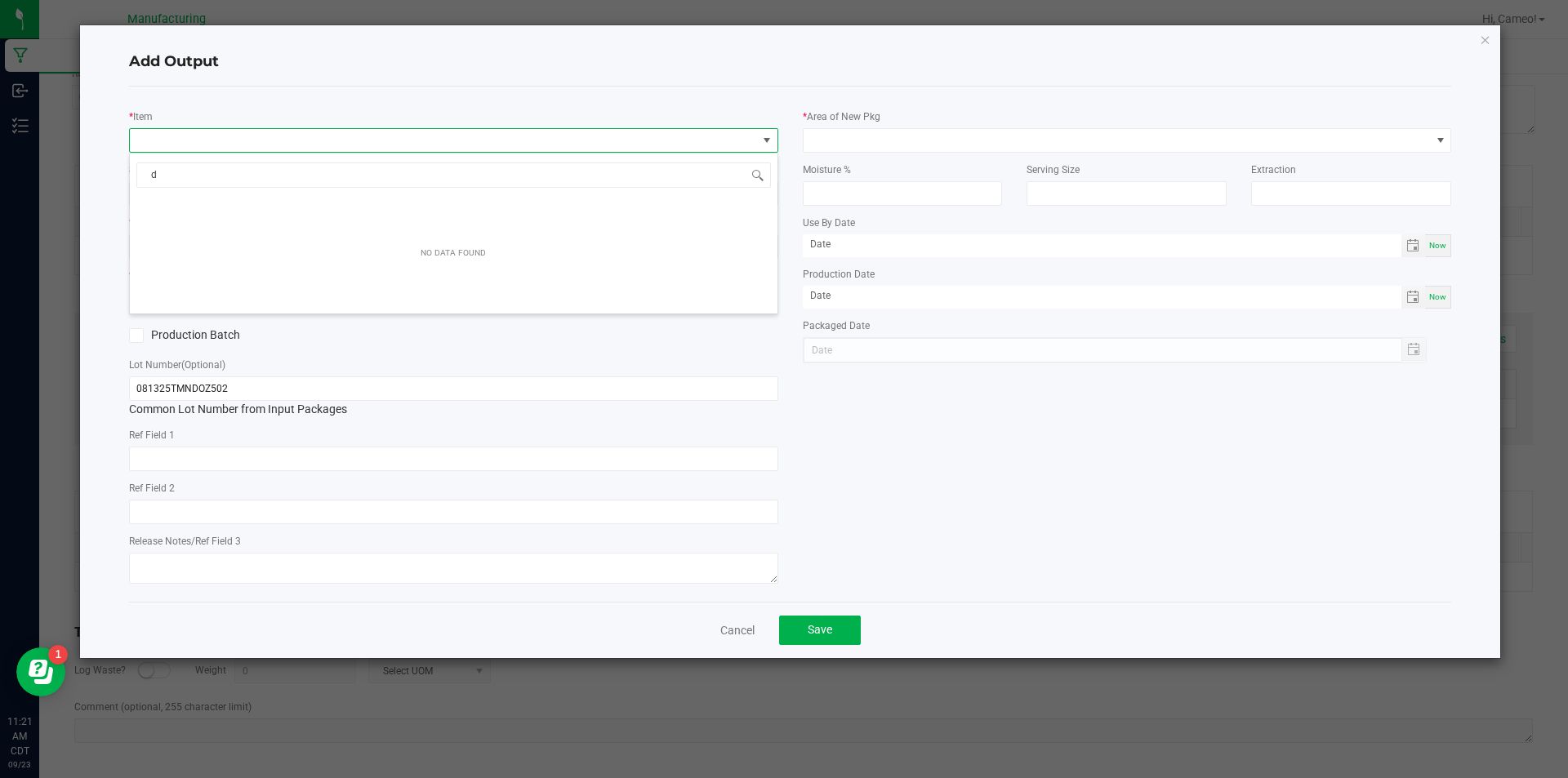
scroll to position [24, 649]
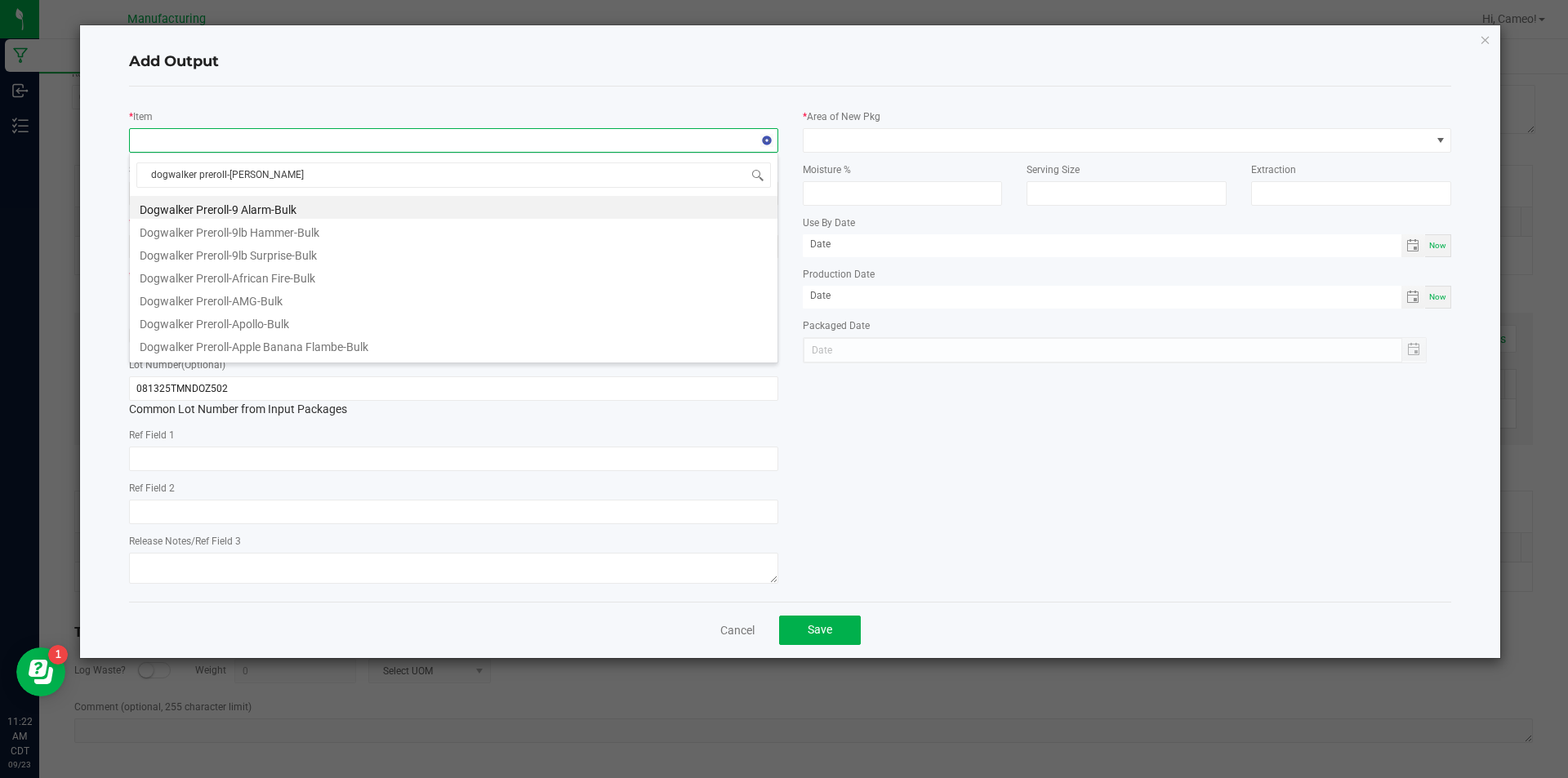
type input "dogwalker preroll-[PERSON_NAME]"
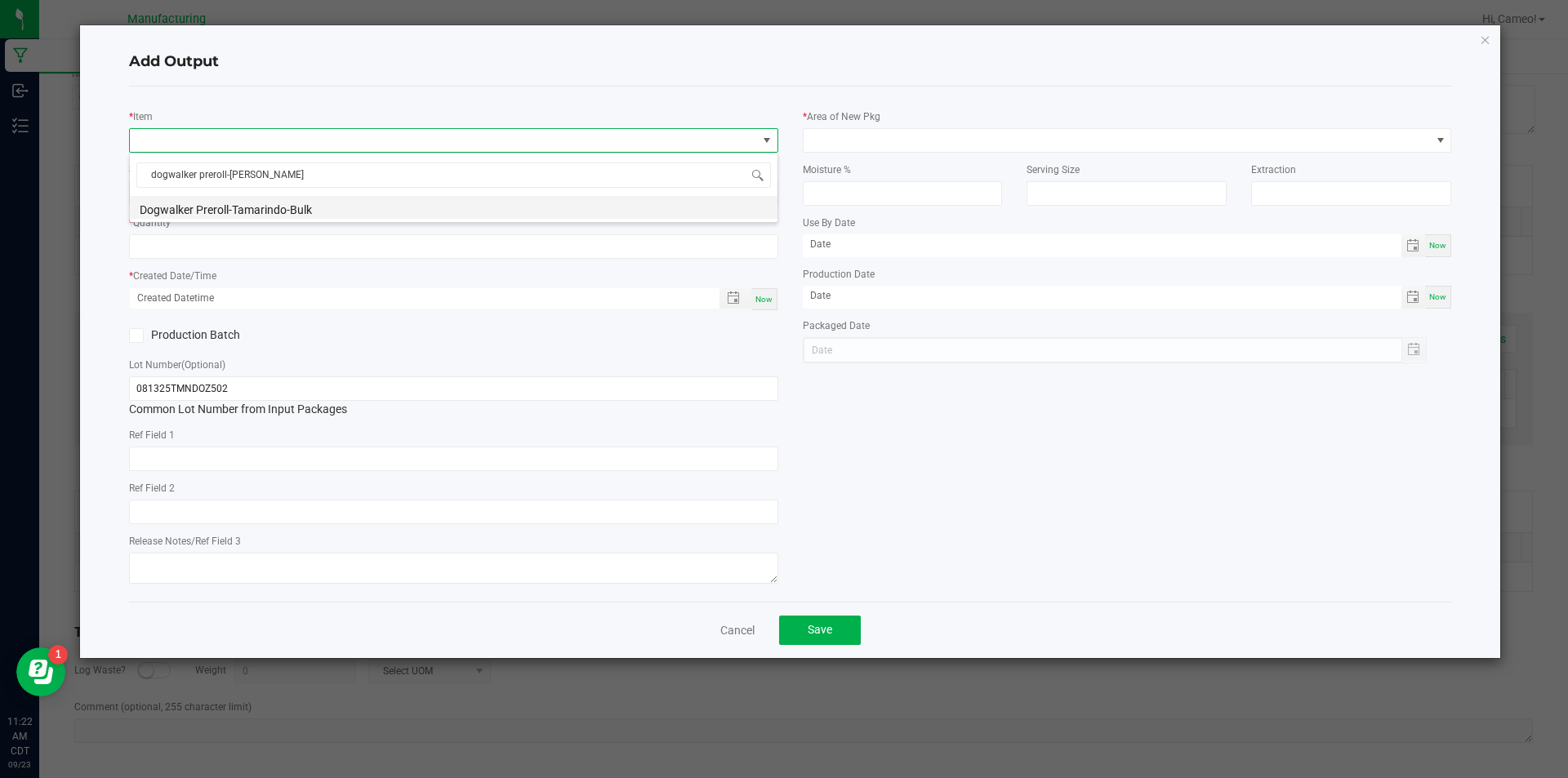
click at [429, 207] on li "Dogwalker Preroll-Tamarindo-Bulk" at bounding box center [453, 207] width 647 height 23
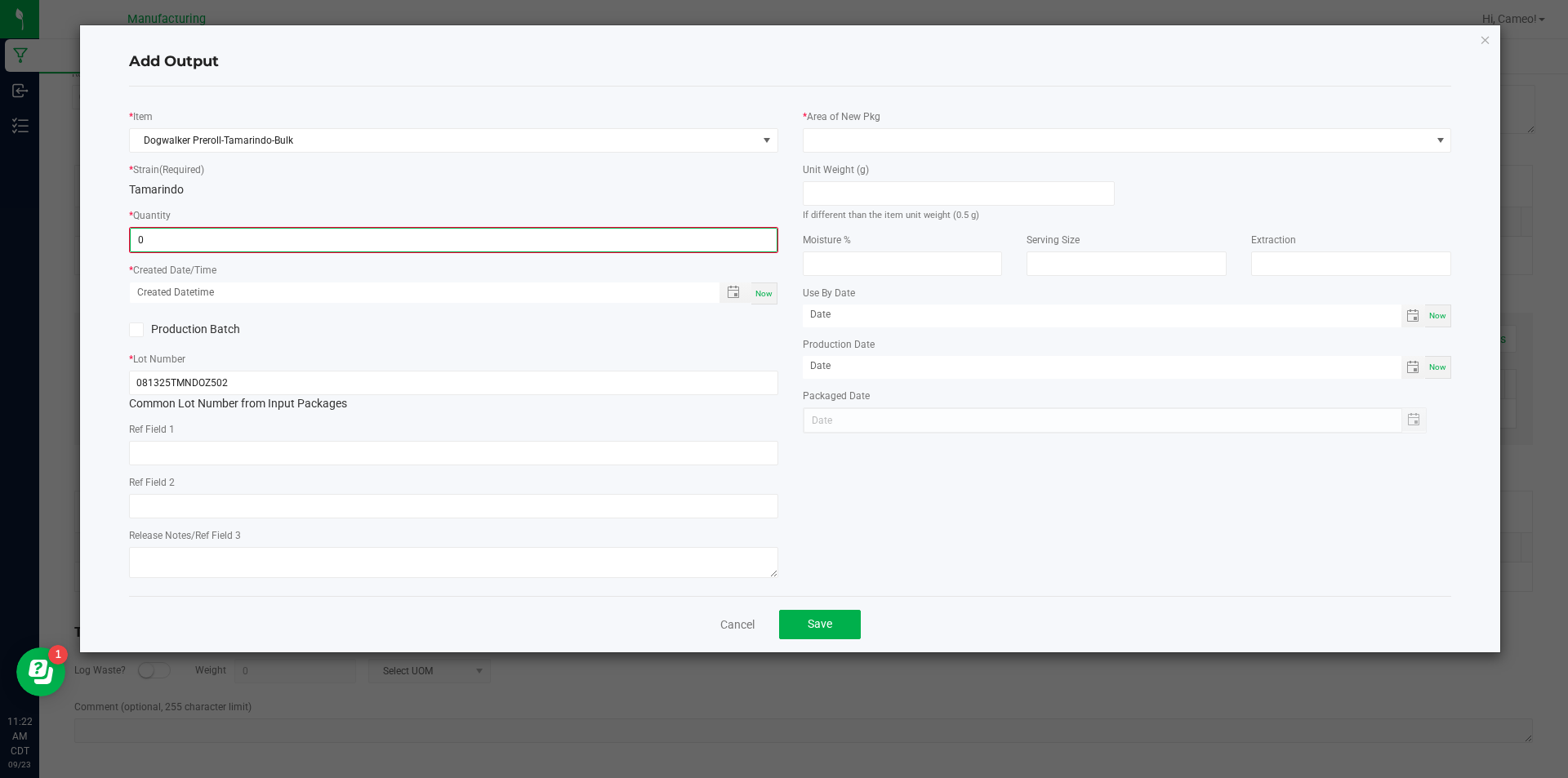
click at [422, 246] on input "0" at bounding box center [453, 240] width 646 height 23
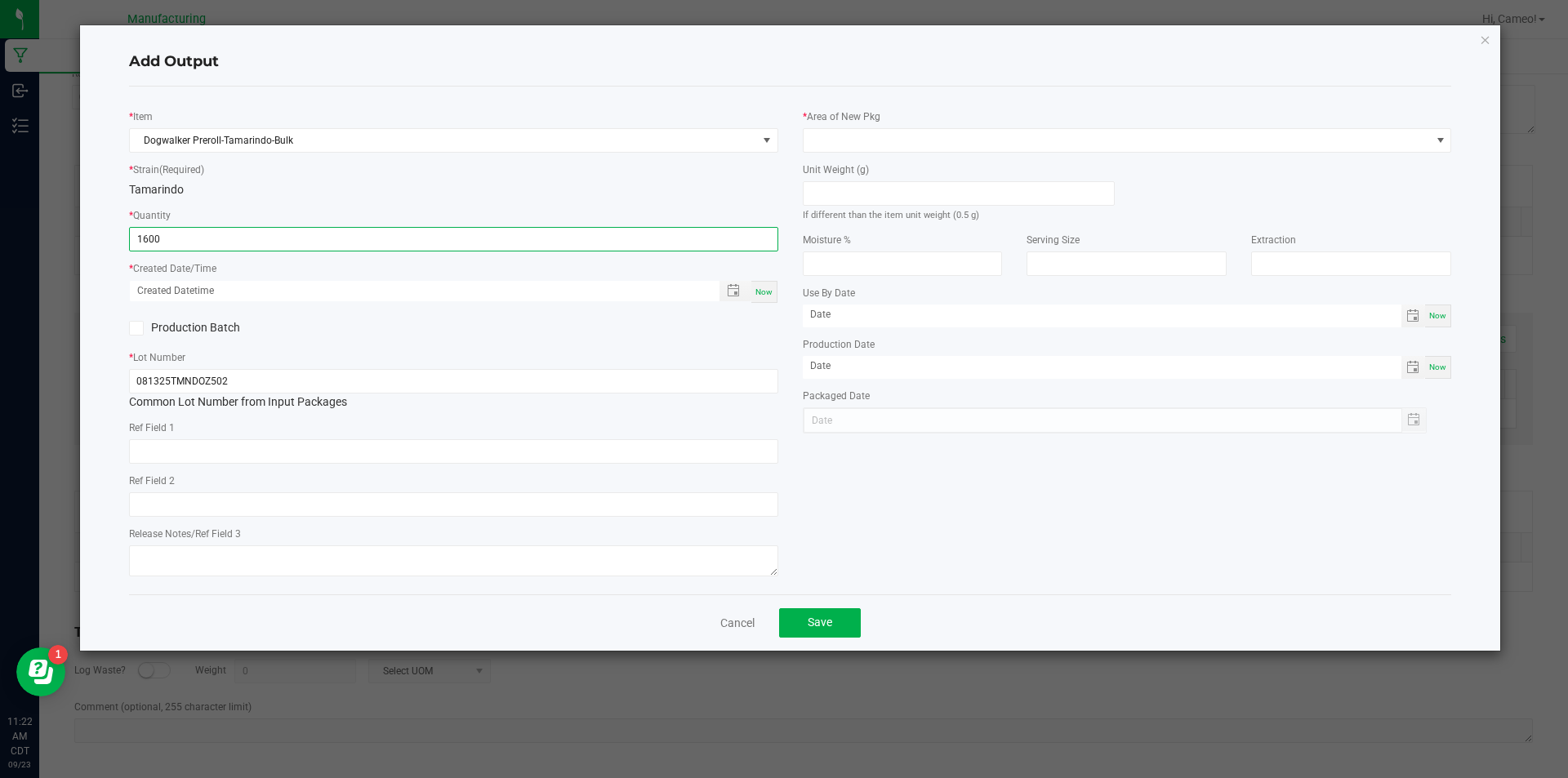
type input "1600 ea"
click at [772, 289] on div "Now" at bounding box center [765, 292] width 26 height 22
type input "[DATE] 11:22 AM"
type input "[DATE]"
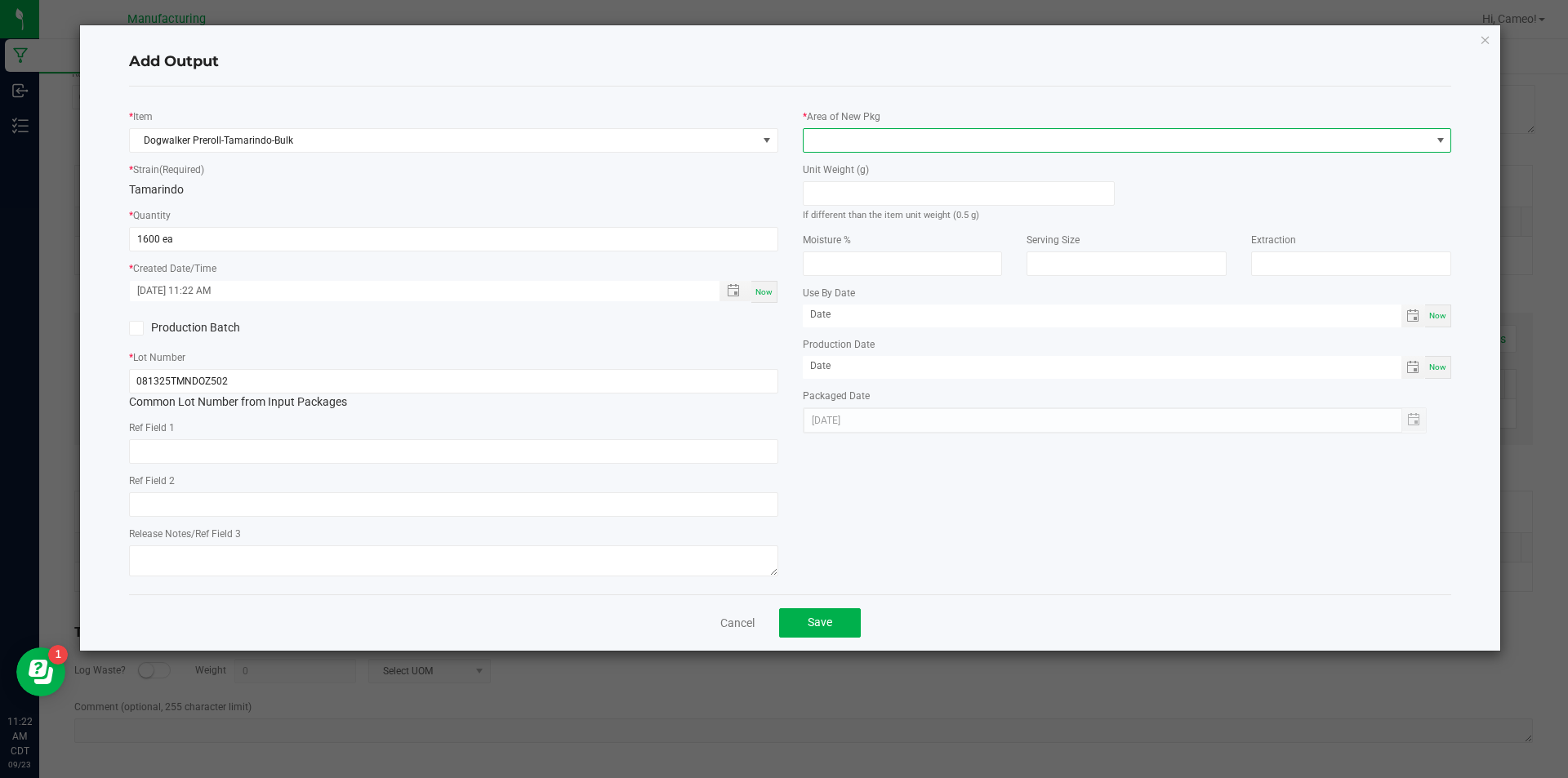
click at [944, 142] on span at bounding box center [1117, 140] width 628 height 23
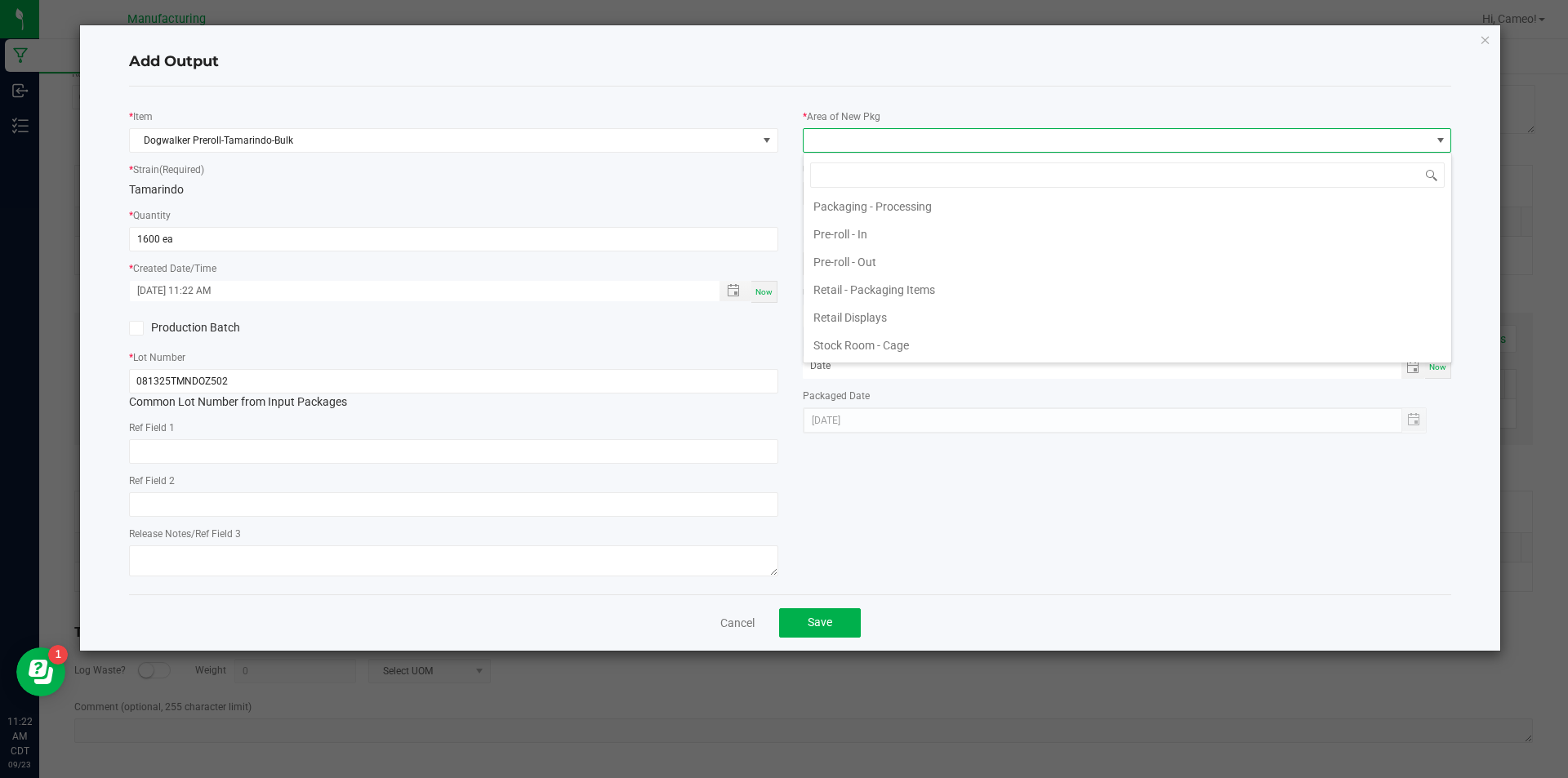
scroll to position [571, 0]
click at [867, 244] on li "Pre-roll - Out" at bounding box center [1127, 249] width 647 height 28
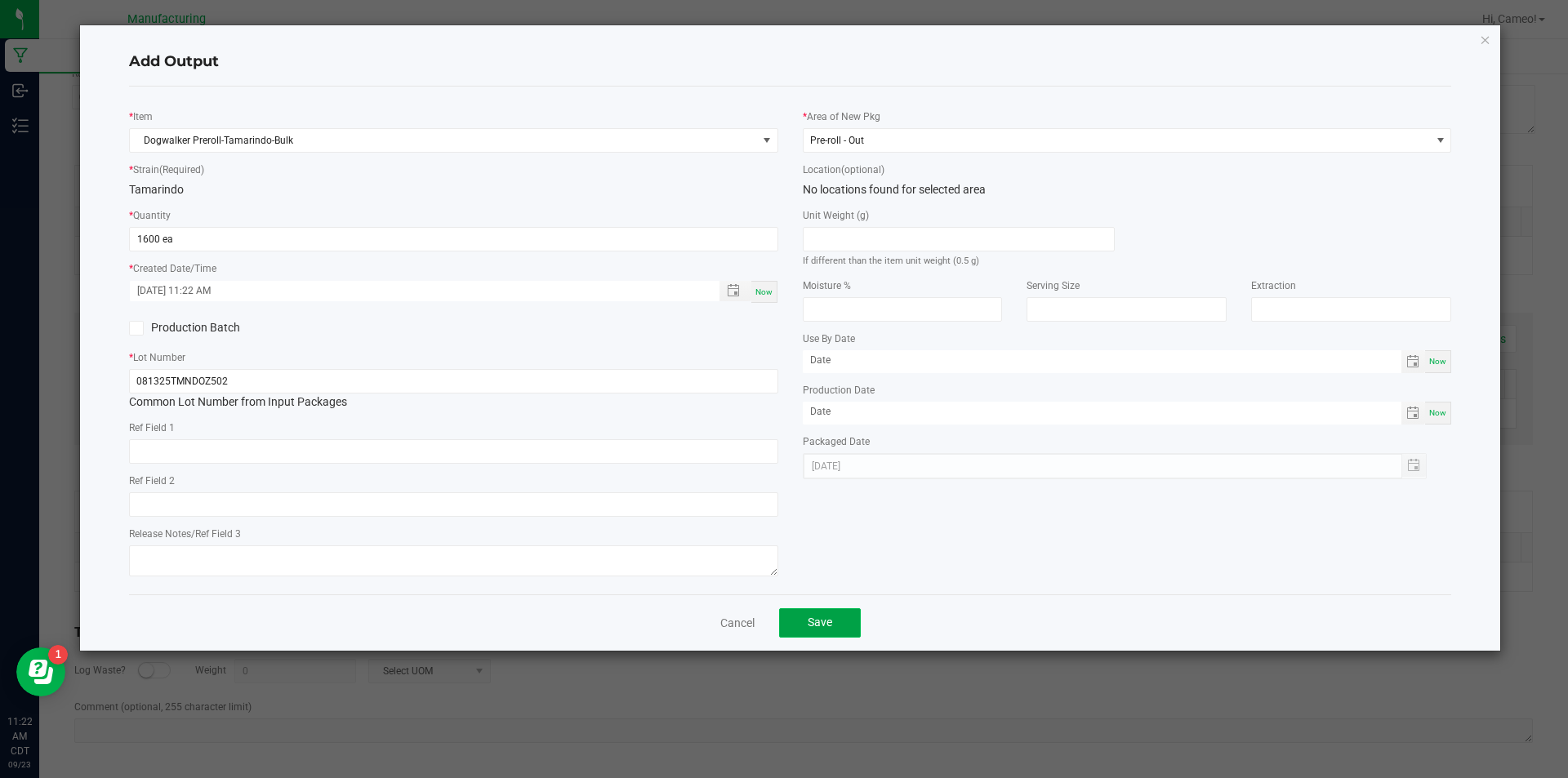
click at [824, 631] on button "Save" at bounding box center [820, 623] width 82 height 29
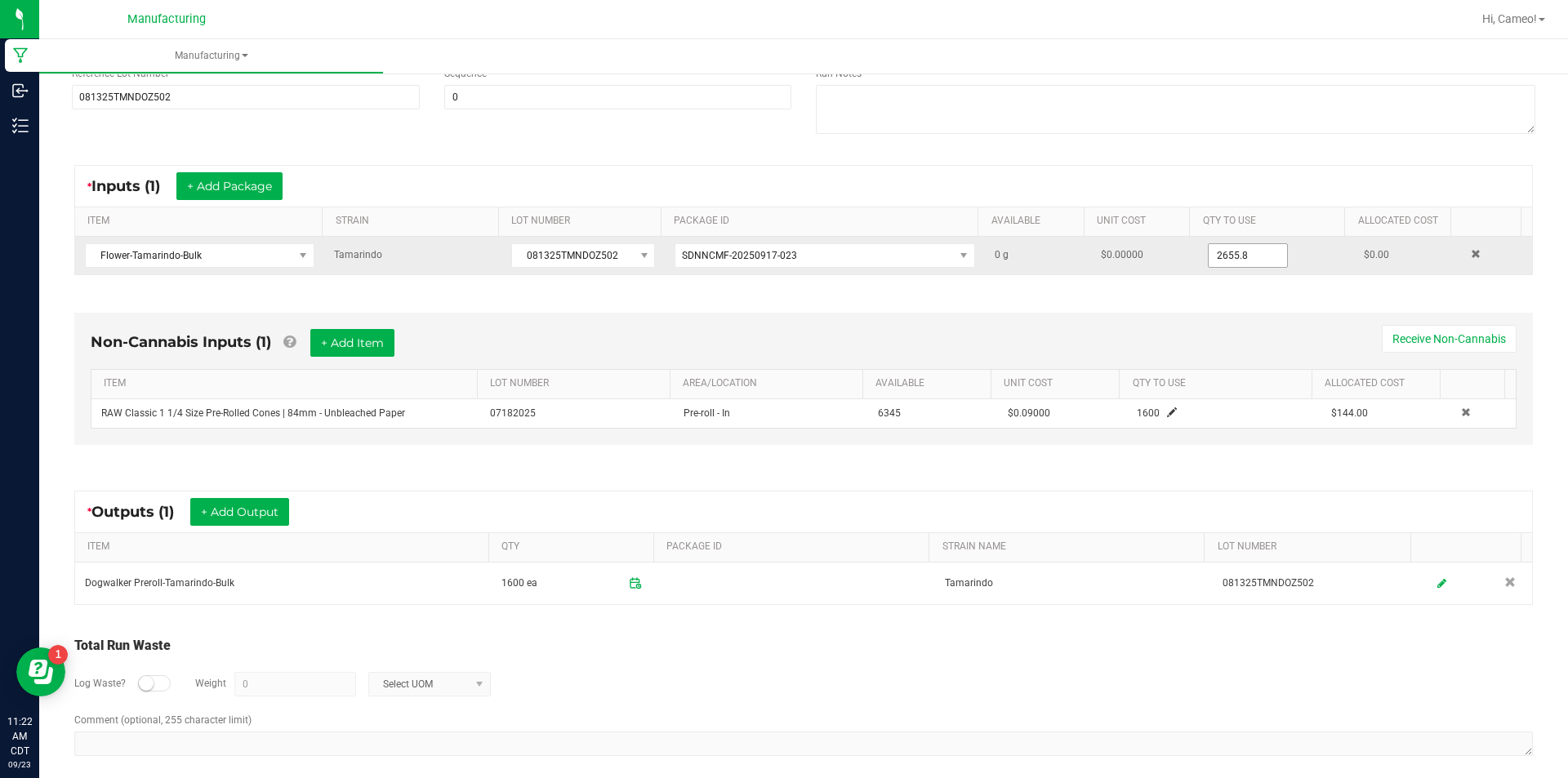
click at [1234, 246] on input "2655.8" at bounding box center [1247, 255] width 78 height 23
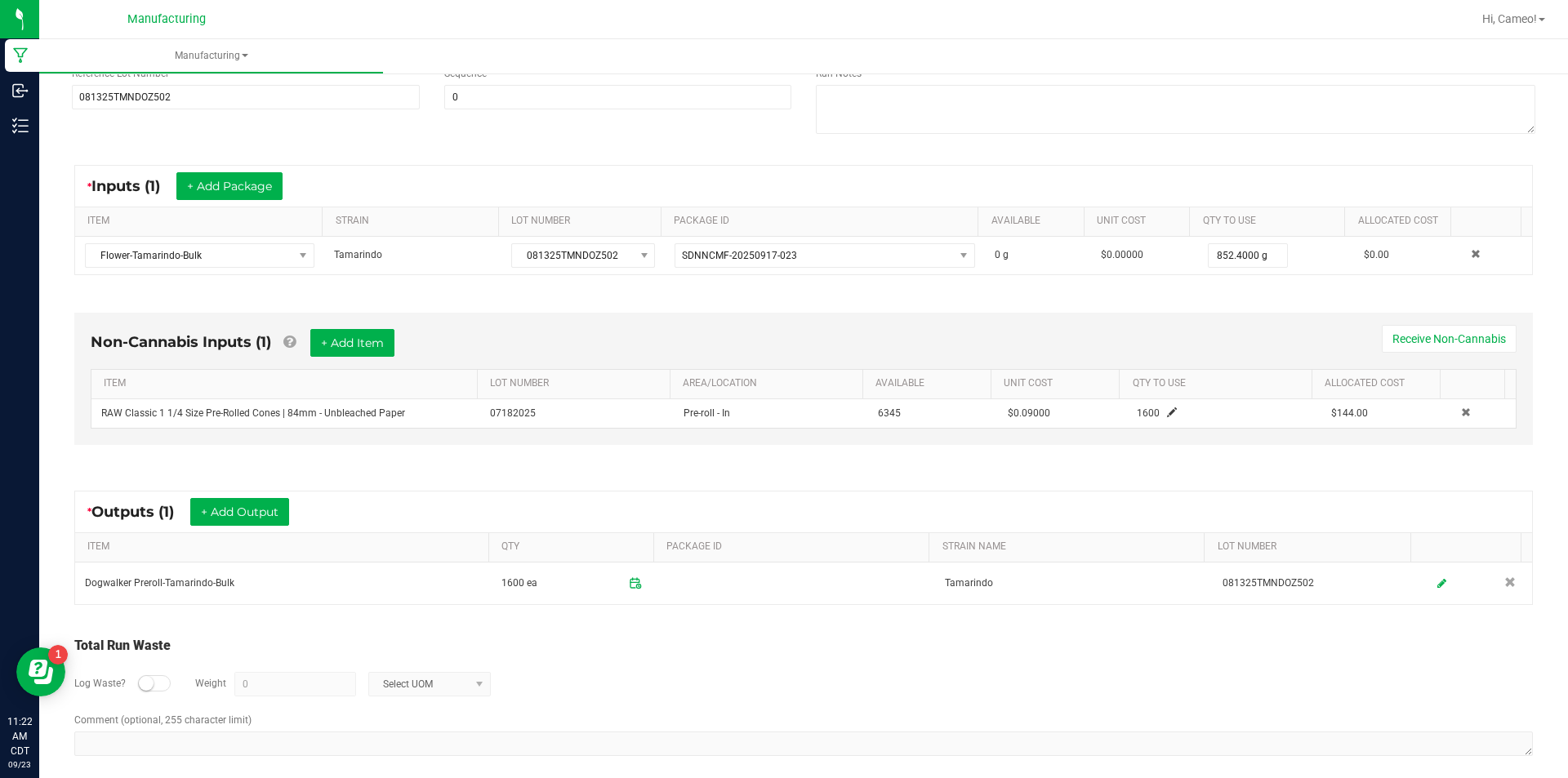
type input "852.4000 g"
click at [1351, 313] on div "Non-Cannabis Inputs (1) + Add Item Receive Non-Cannabis ITEM LOT NUMBER AREA/LO…" at bounding box center [803, 378] width 1459 height 132
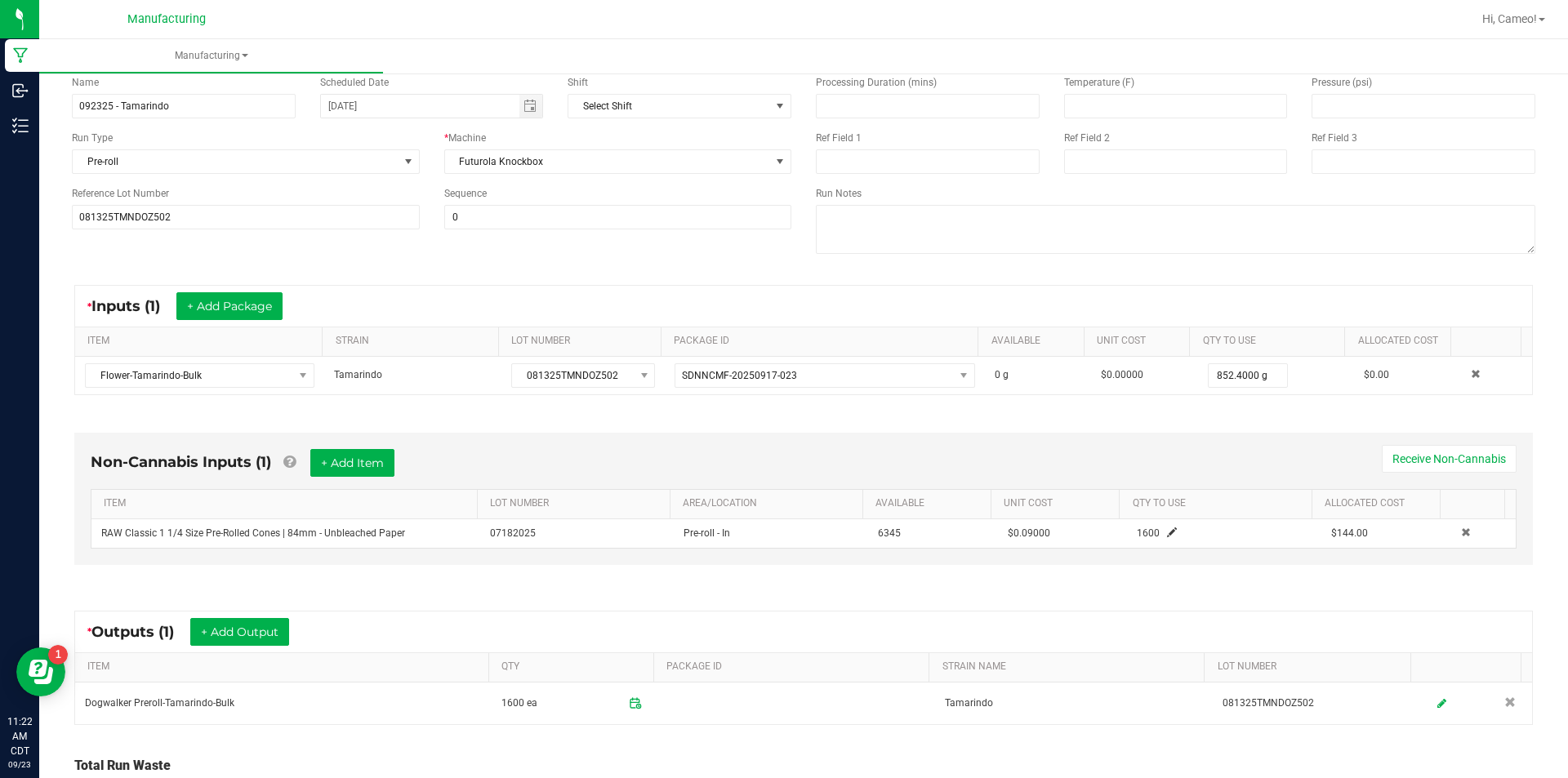
scroll to position [0, 0]
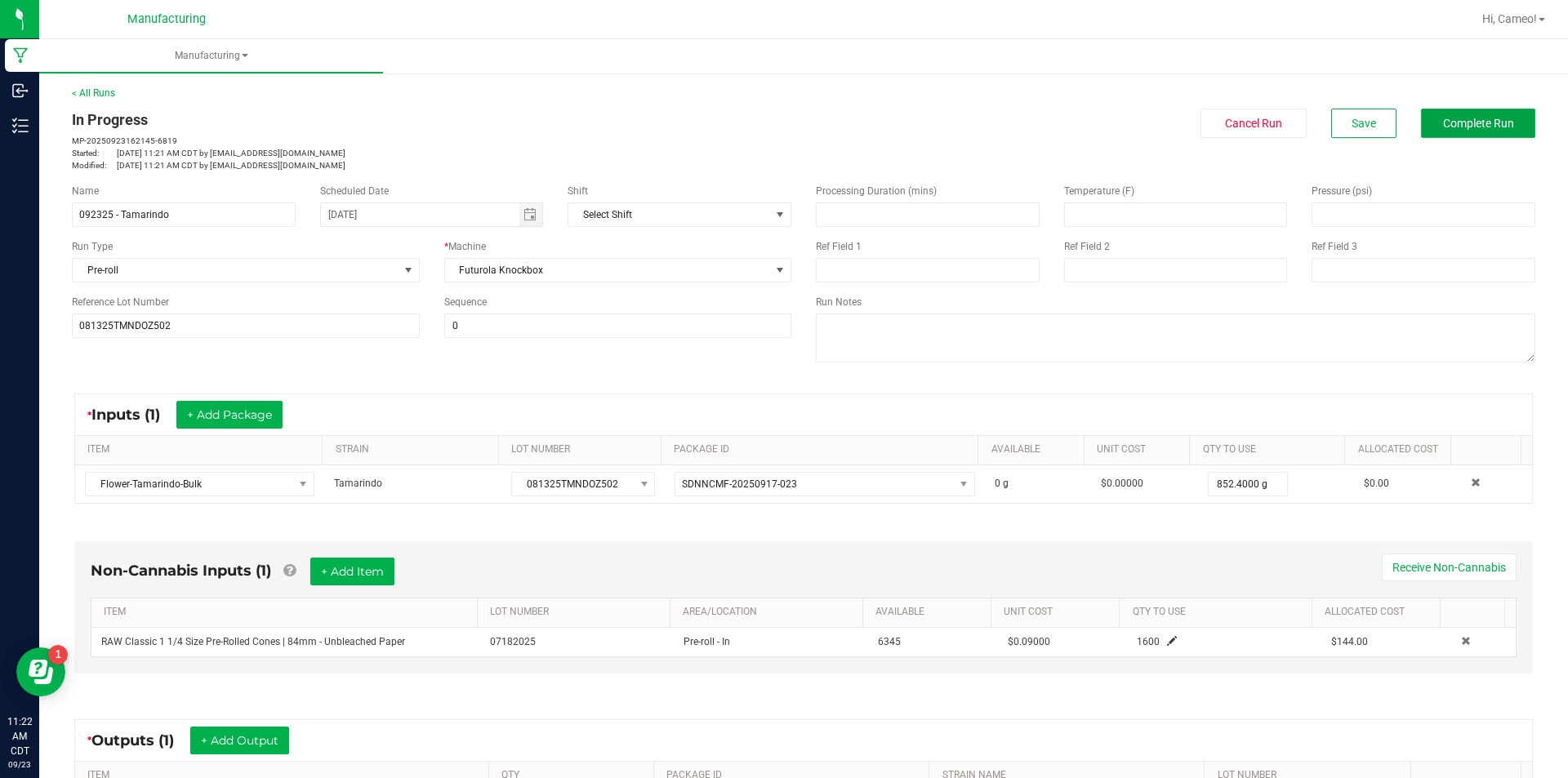
click at [1478, 112] on button "Complete Run" at bounding box center [1478, 123] width 115 height 29
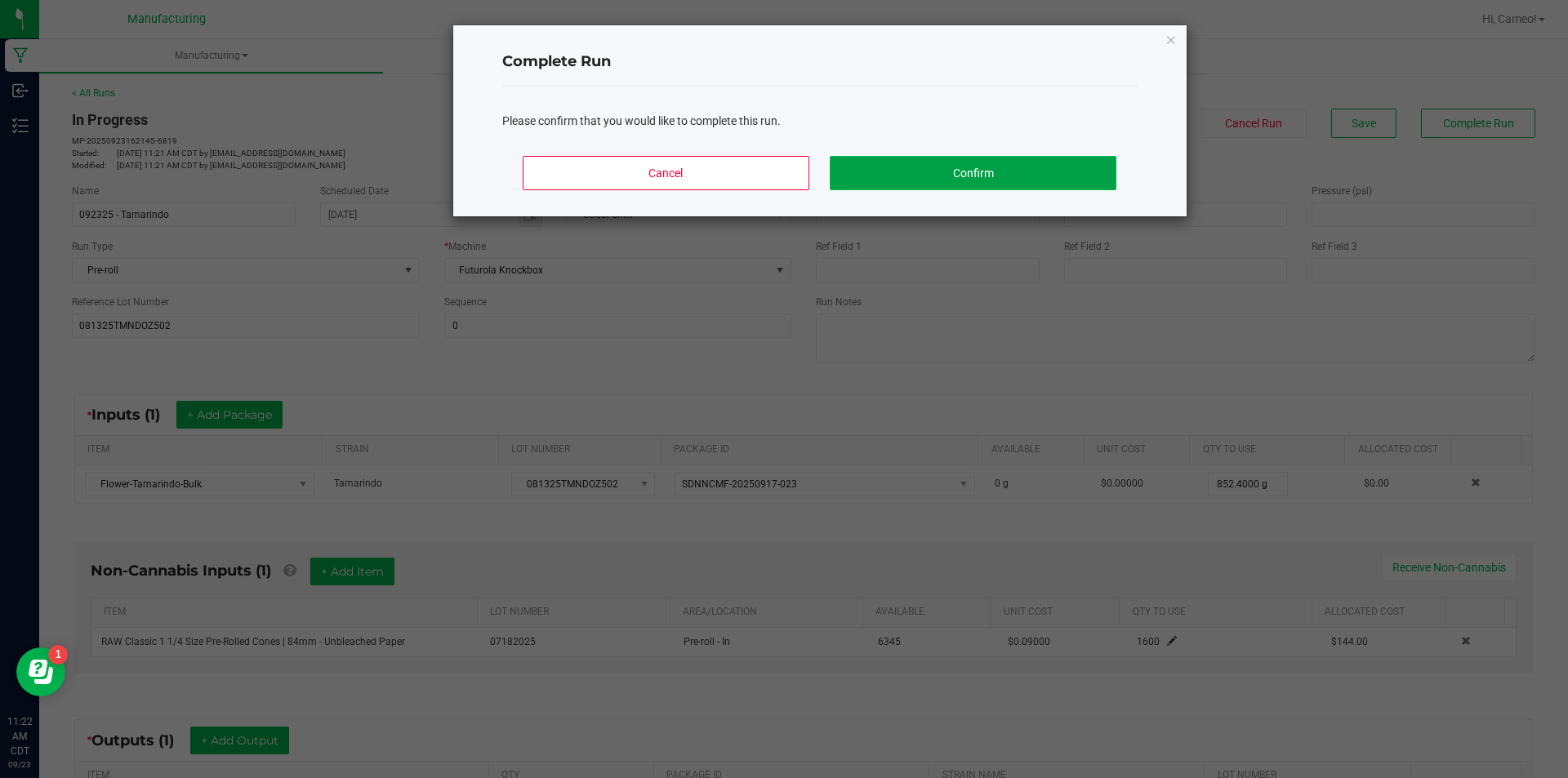
click at [984, 167] on button "Confirm" at bounding box center [973, 173] width 286 height 34
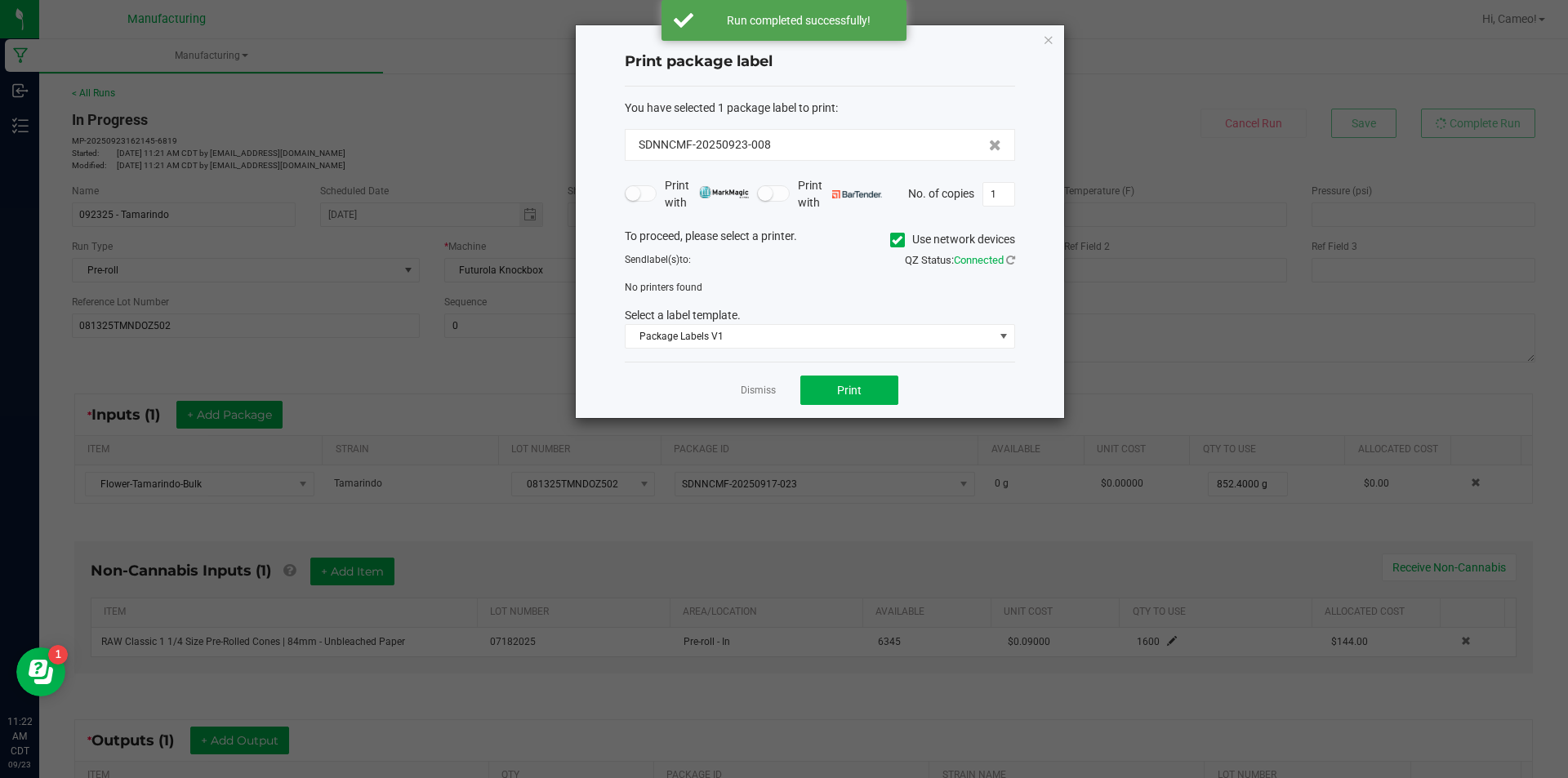
click at [895, 246] on span at bounding box center [897, 240] width 15 height 15
click at [0, 0] on input "Use network devices" at bounding box center [0, 0] width 0 height 0
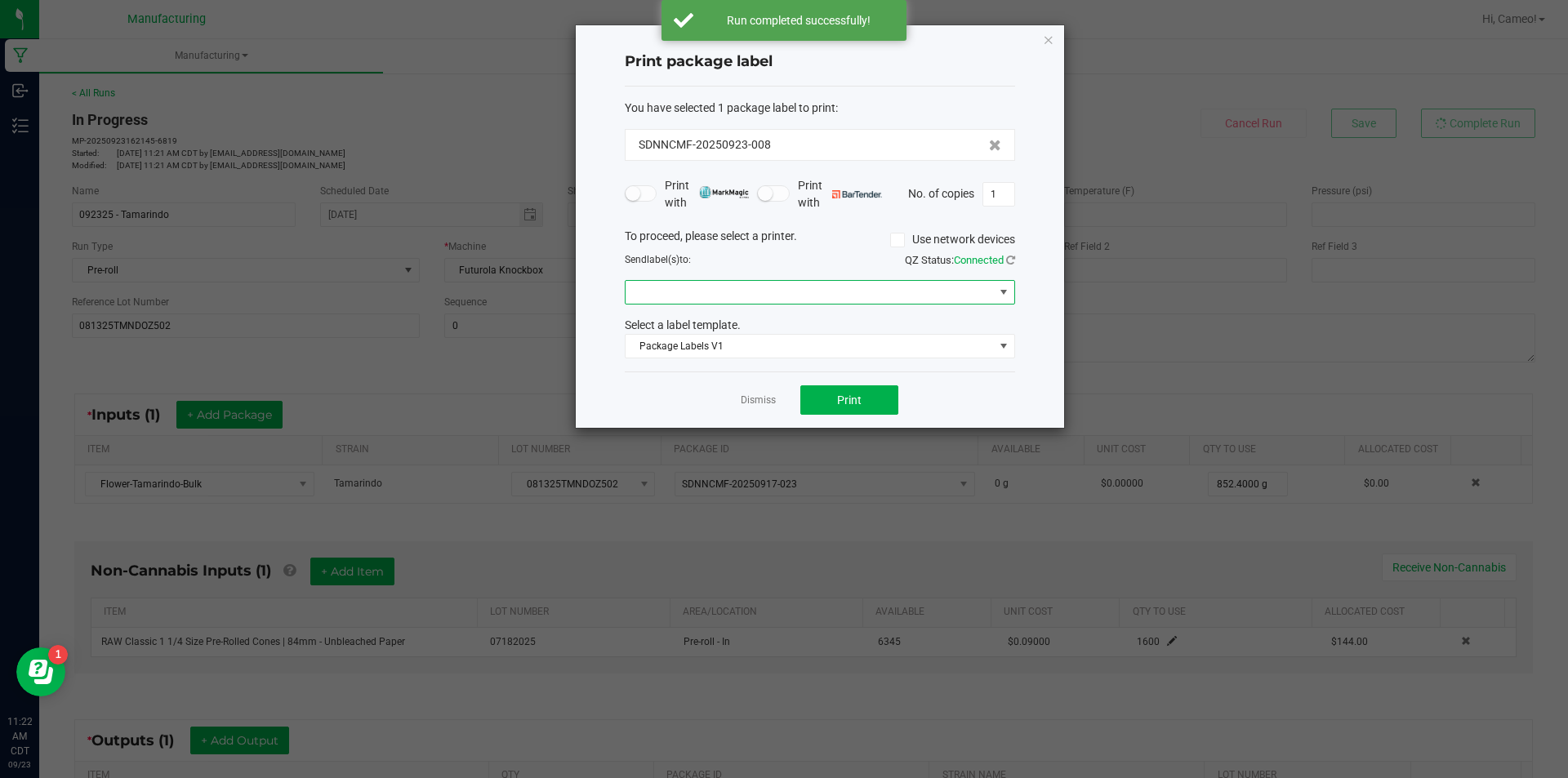
click at [888, 290] on span at bounding box center [809, 292] width 368 height 23
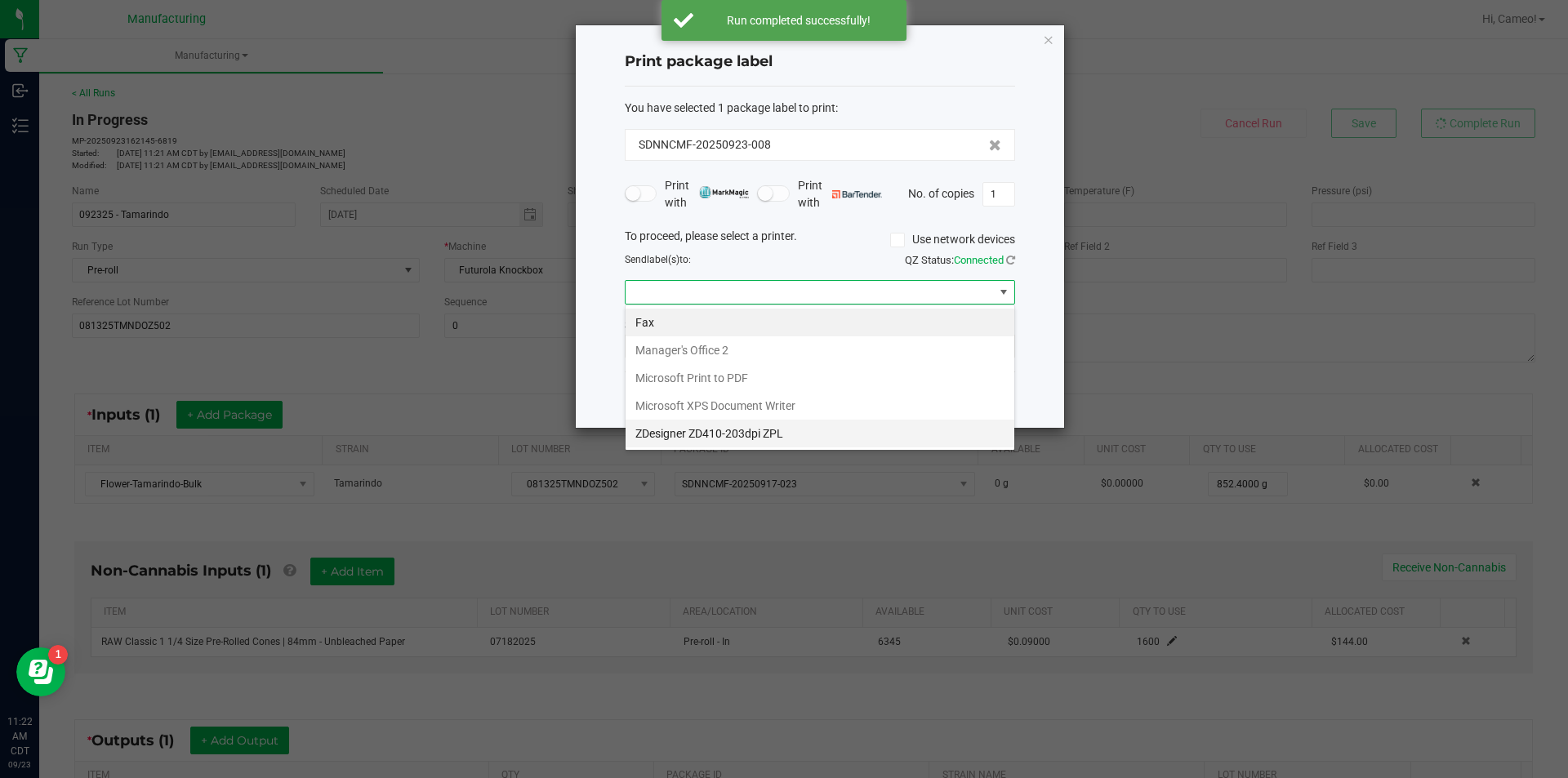
scroll to position [24, 390]
click at [799, 436] on ZPL "ZDesigner ZD410-203dpi ZPL" at bounding box center [820, 433] width 389 height 28
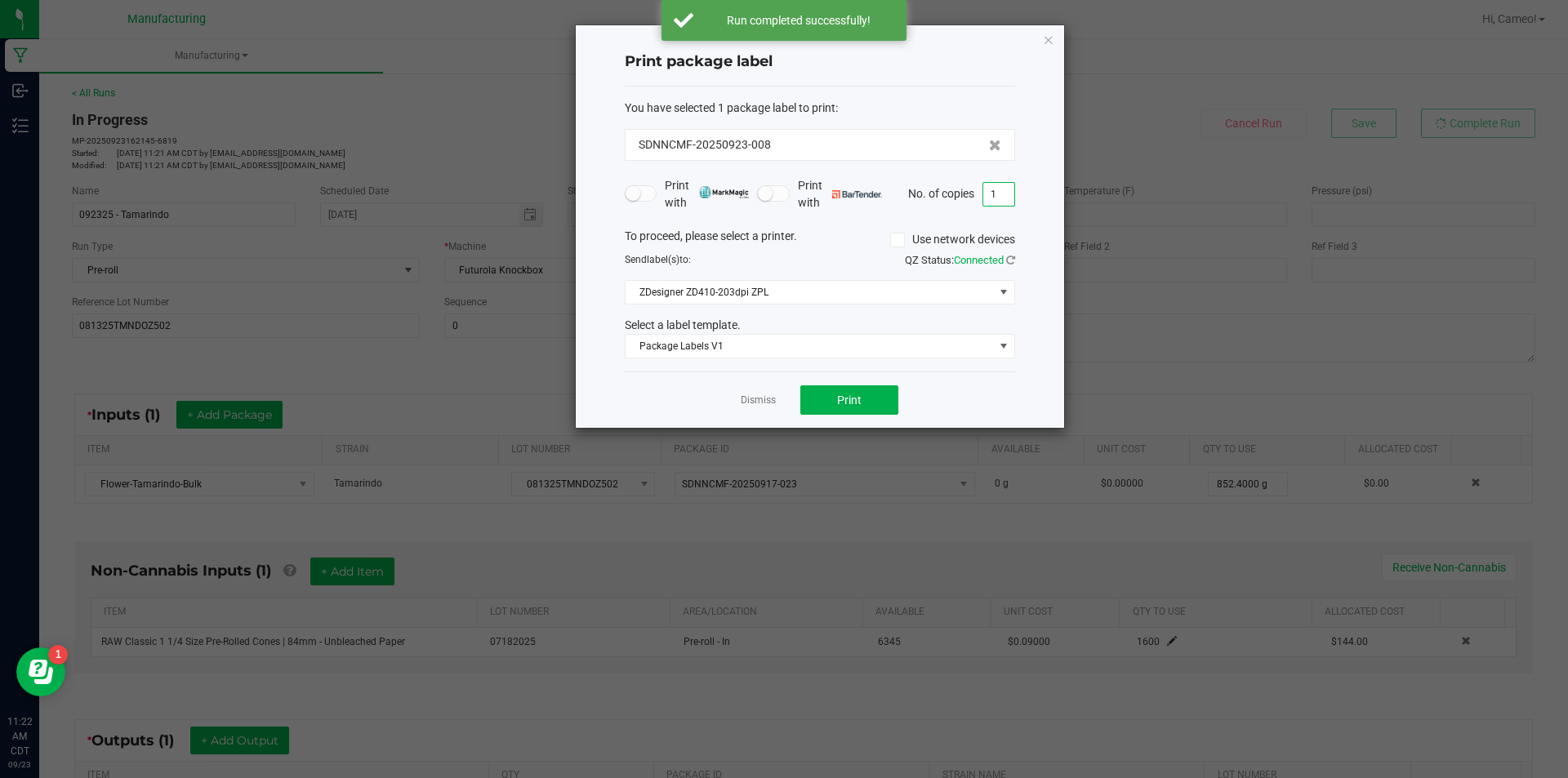
click at [1002, 198] on input "1" at bounding box center [999, 194] width 31 height 23
type input "3"
click at [861, 406] on button "Print" at bounding box center [849, 400] width 98 height 29
click at [759, 396] on link "Dismiss" at bounding box center [758, 401] width 35 height 14
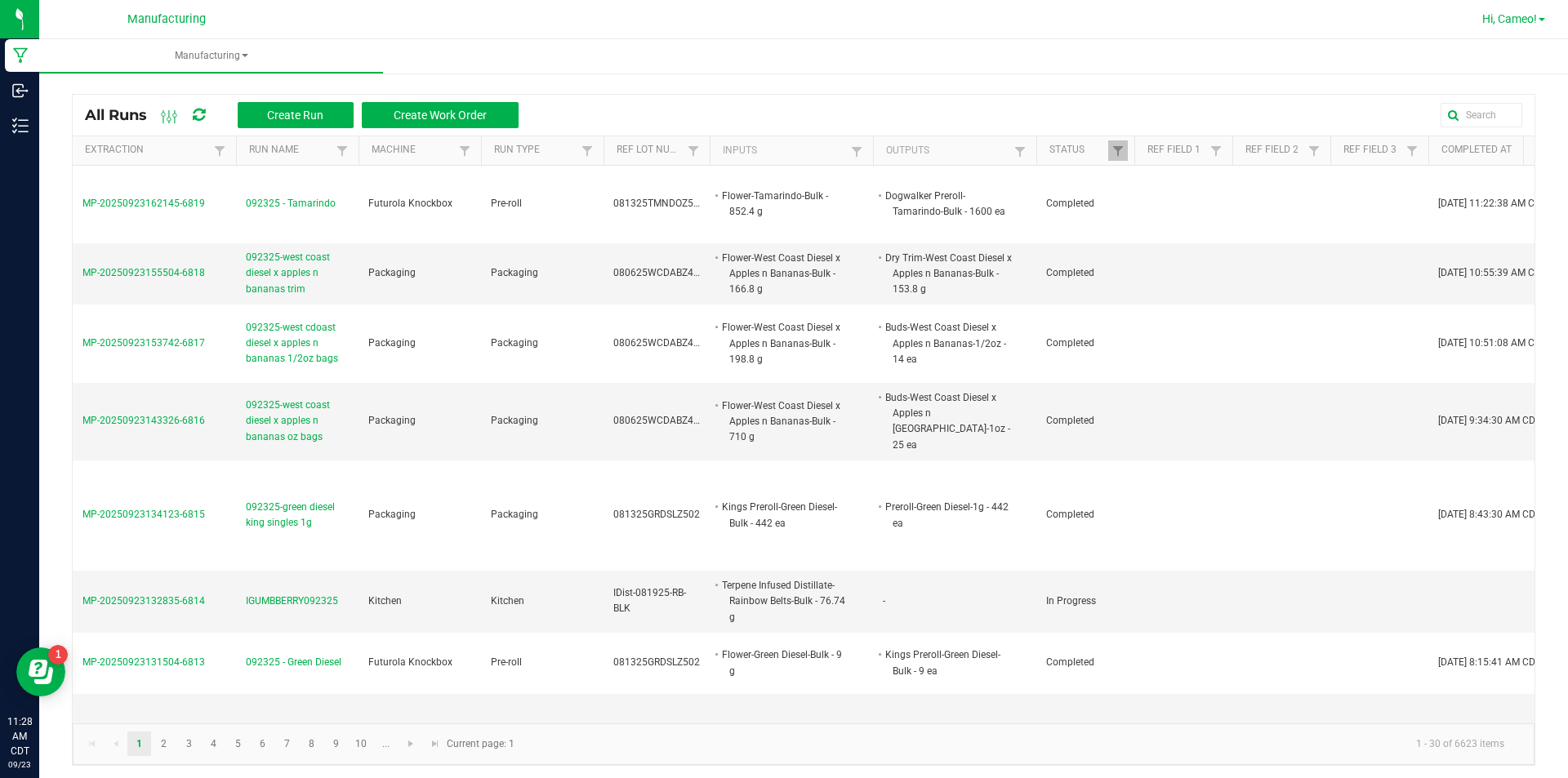
click at [1519, 18] on span "Hi, Cameo!" at bounding box center [1509, 18] width 54 height 13
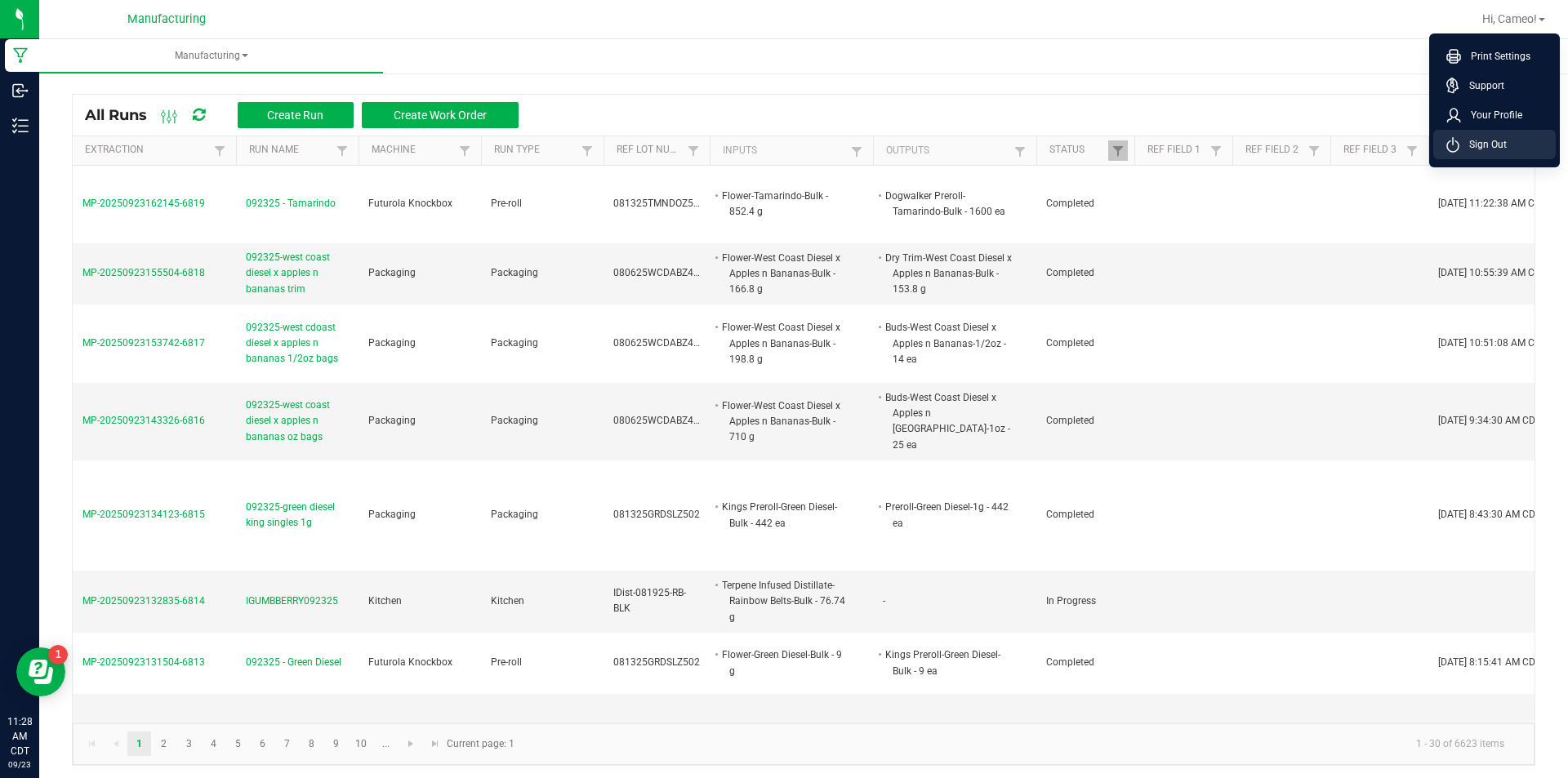
click at [1489, 151] on span "Sign Out" at bounding box center [1483, 144] width 47 height 16
